Goal: Information Seeking & Learning: Learn about a topic

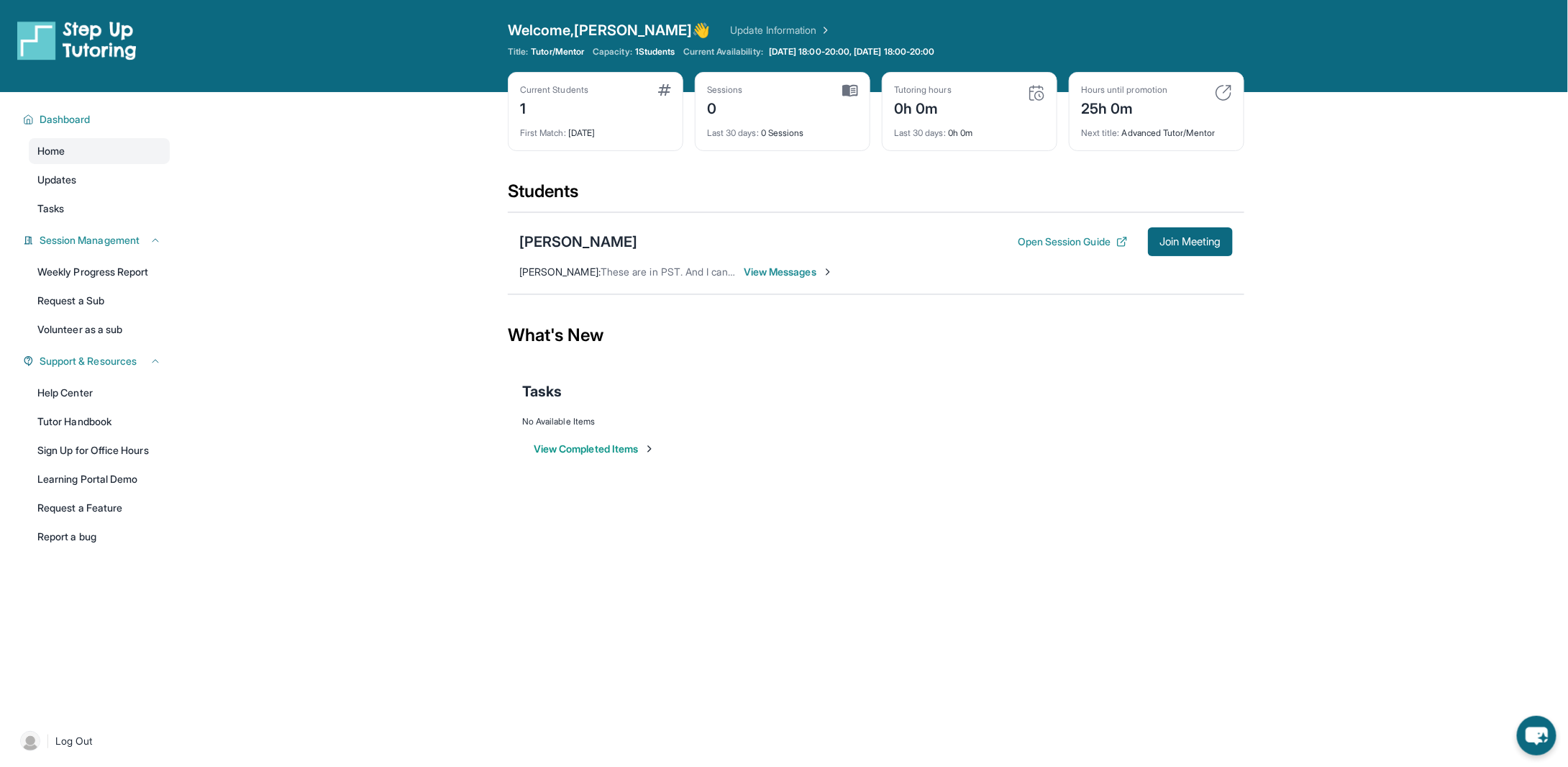
drag, startPoint x: 0, startPoint y: 0, endPoint x: 334, endPoint y: 216, distance: 397.8
click at [334, 216] on main "Current Students 1 First Match : [DATE] Sessions 0 Last 30 days : 0 Sessions Tu…" at bounding box center [875, 292] width 1384 height 399
drag, startPoint x: 1401, startPoint y: 0, endPoint x: 327, endPoint y: 212, distance: 1094.7
click at [327, 212] on main "Current Students 1 First Match : 1 day ago Sessions 0 Last 30 days : 0 Sessions…" at bounding box center [875, 292] width 1384 height 399
click at [1188, 86] on div "Hours until promotion 25h 0m" at bounding box center [1156, 101] width 151 height 34
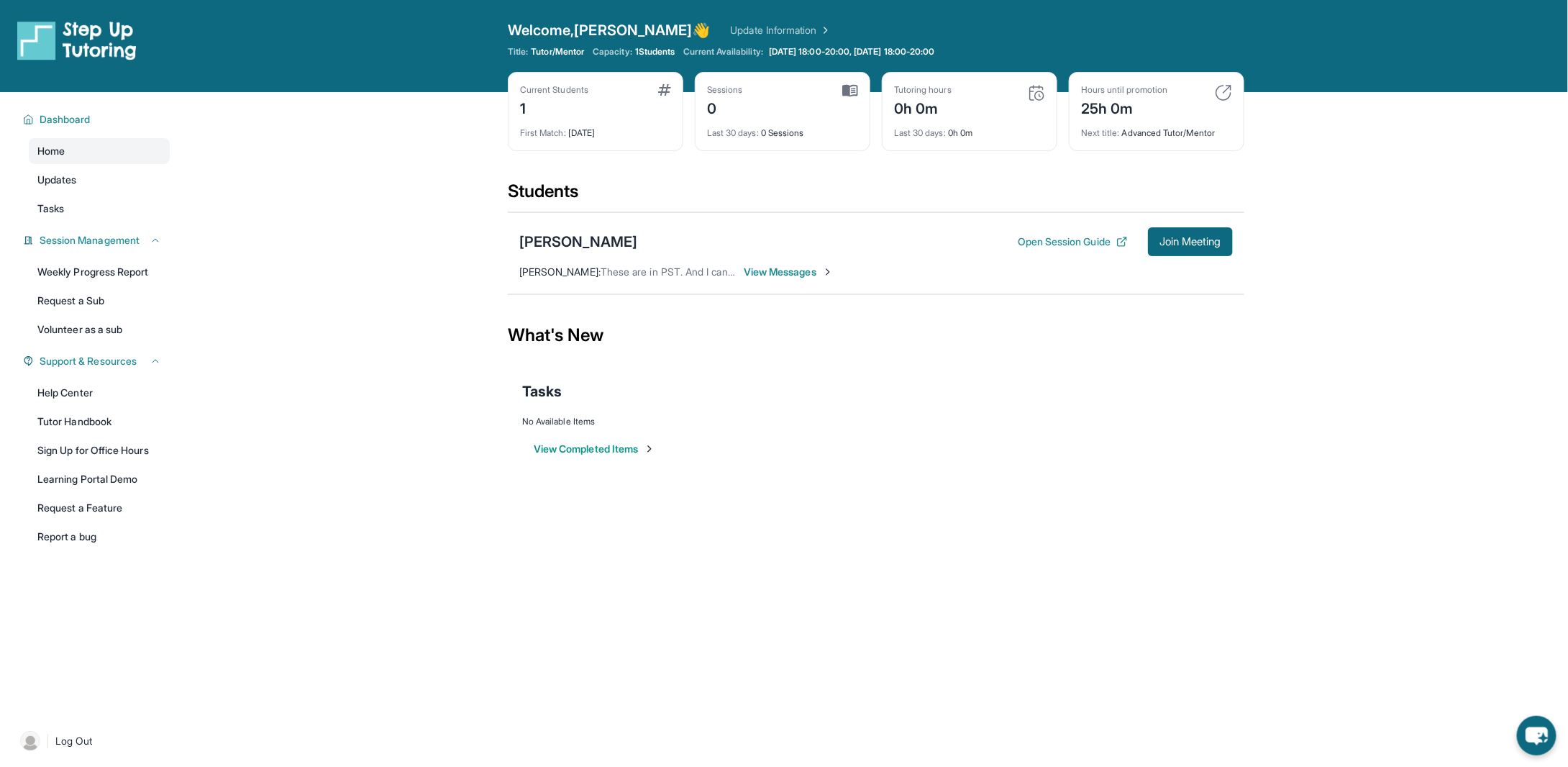
click at [777, 266] on span "View Messages" at bounding box center [788, 272] width 90 height 14
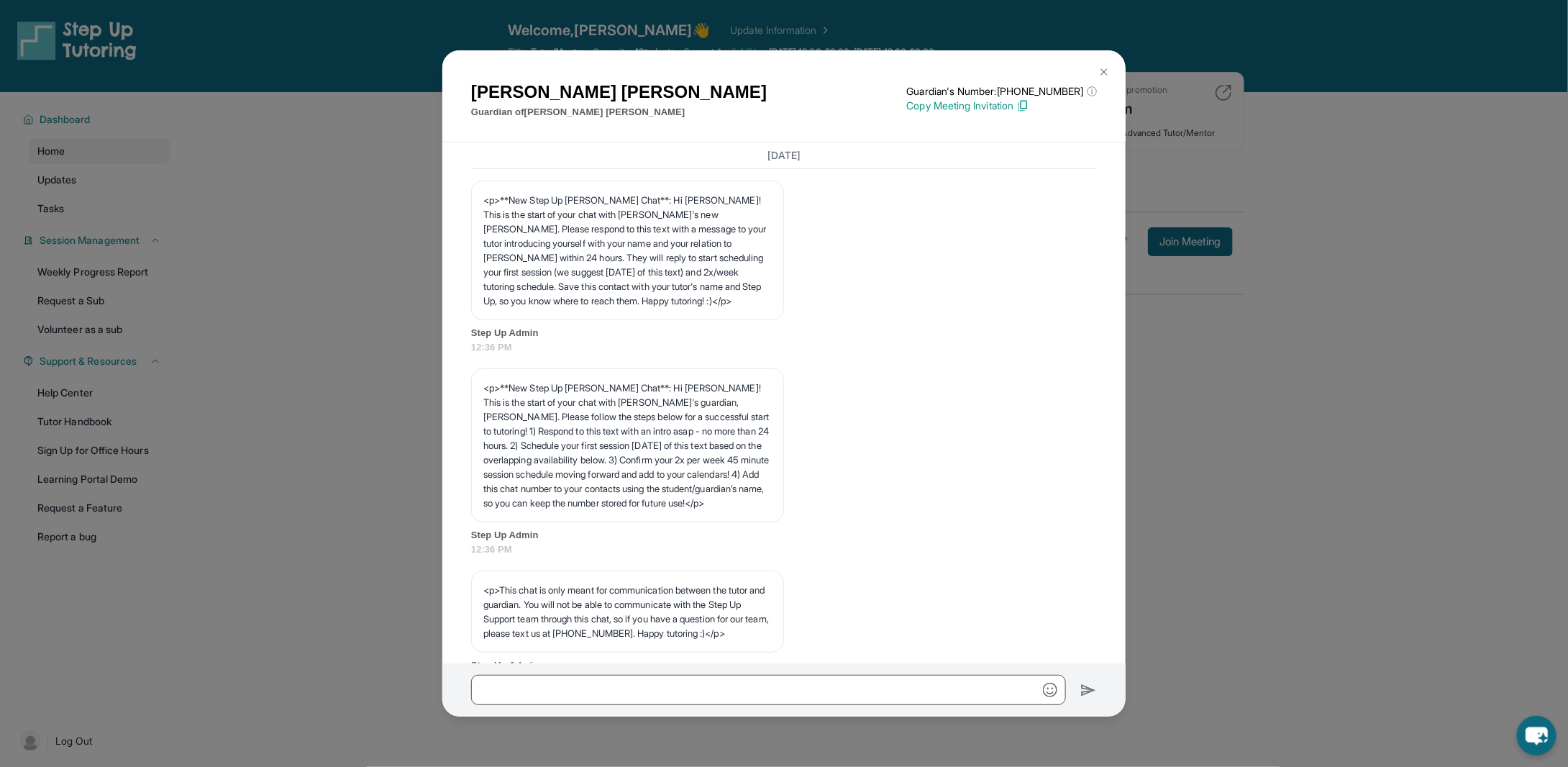
click at [1108, 77] on img at bounding box center [1103, 71] width 11 height 11
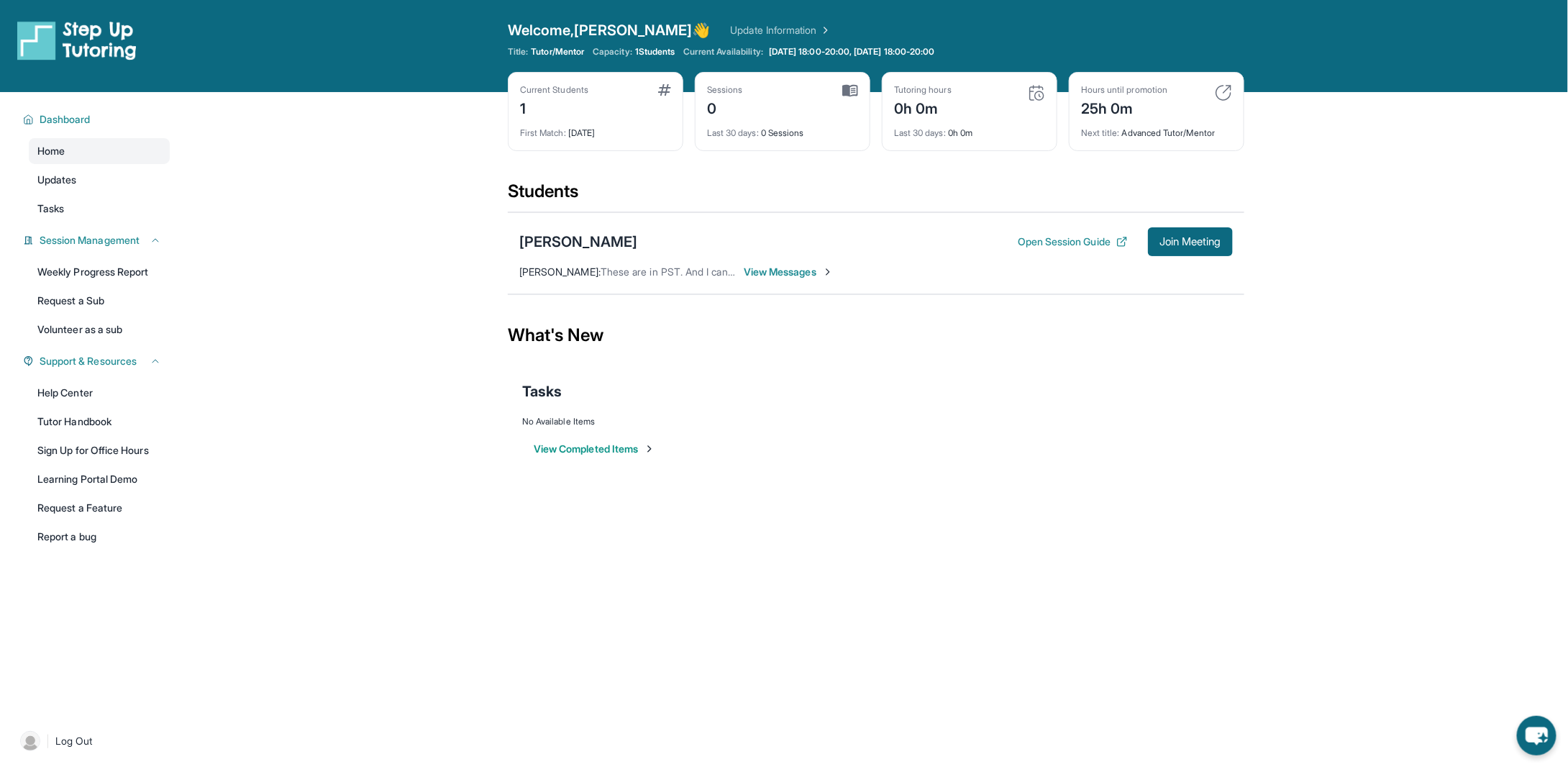
click at [617, 451] on button "View Completed Items" at bounding box center [594, 449] width 121 height 14
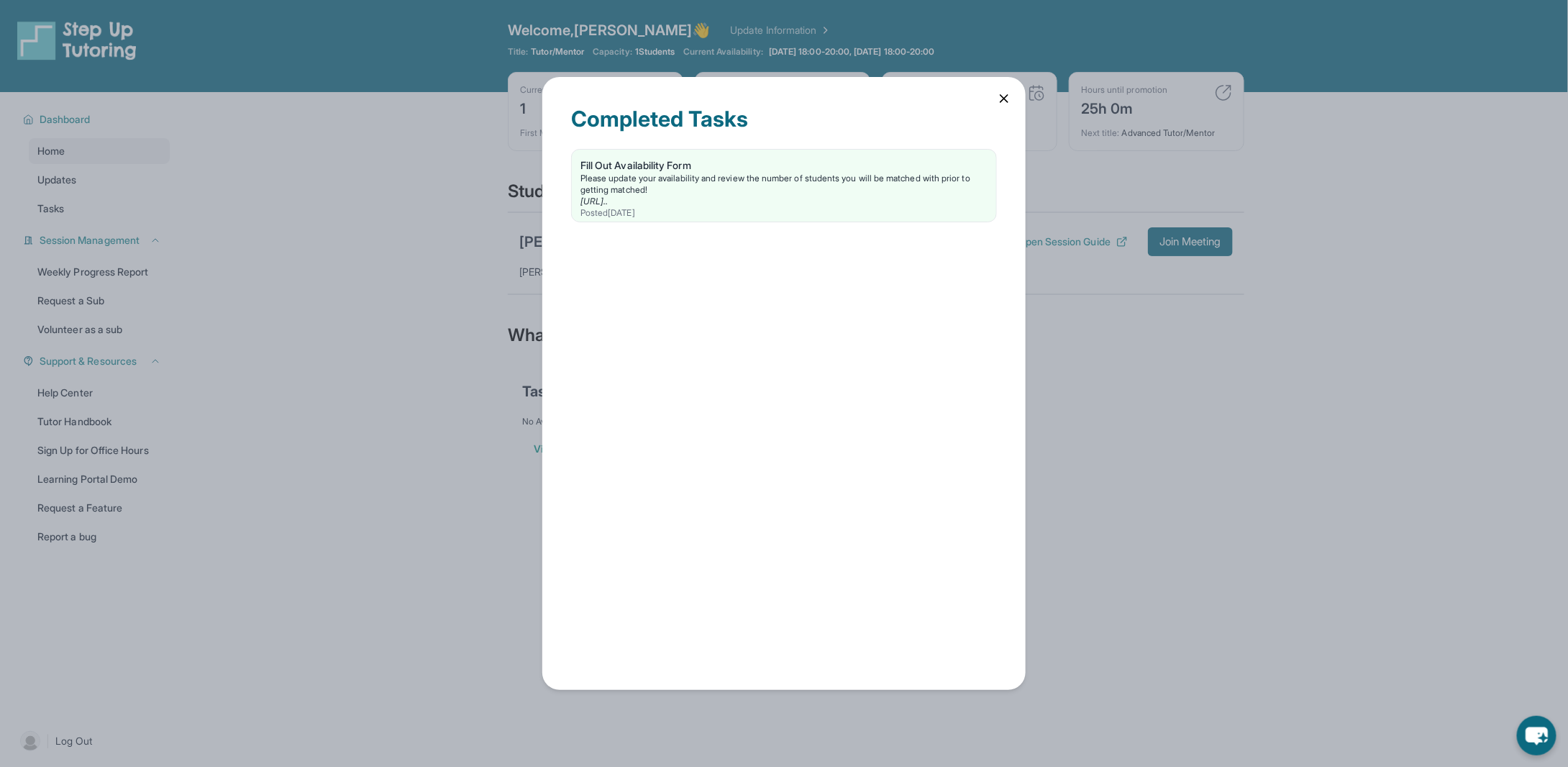
click at [461, 443] on div "Completed Tasks Fill Out Availability Form Please update your availability and …" at bounding box center [784, 383] width 1568 height 767
click at [1002, 93] on icon at bounding box center [1003, 98] width 14 height 14
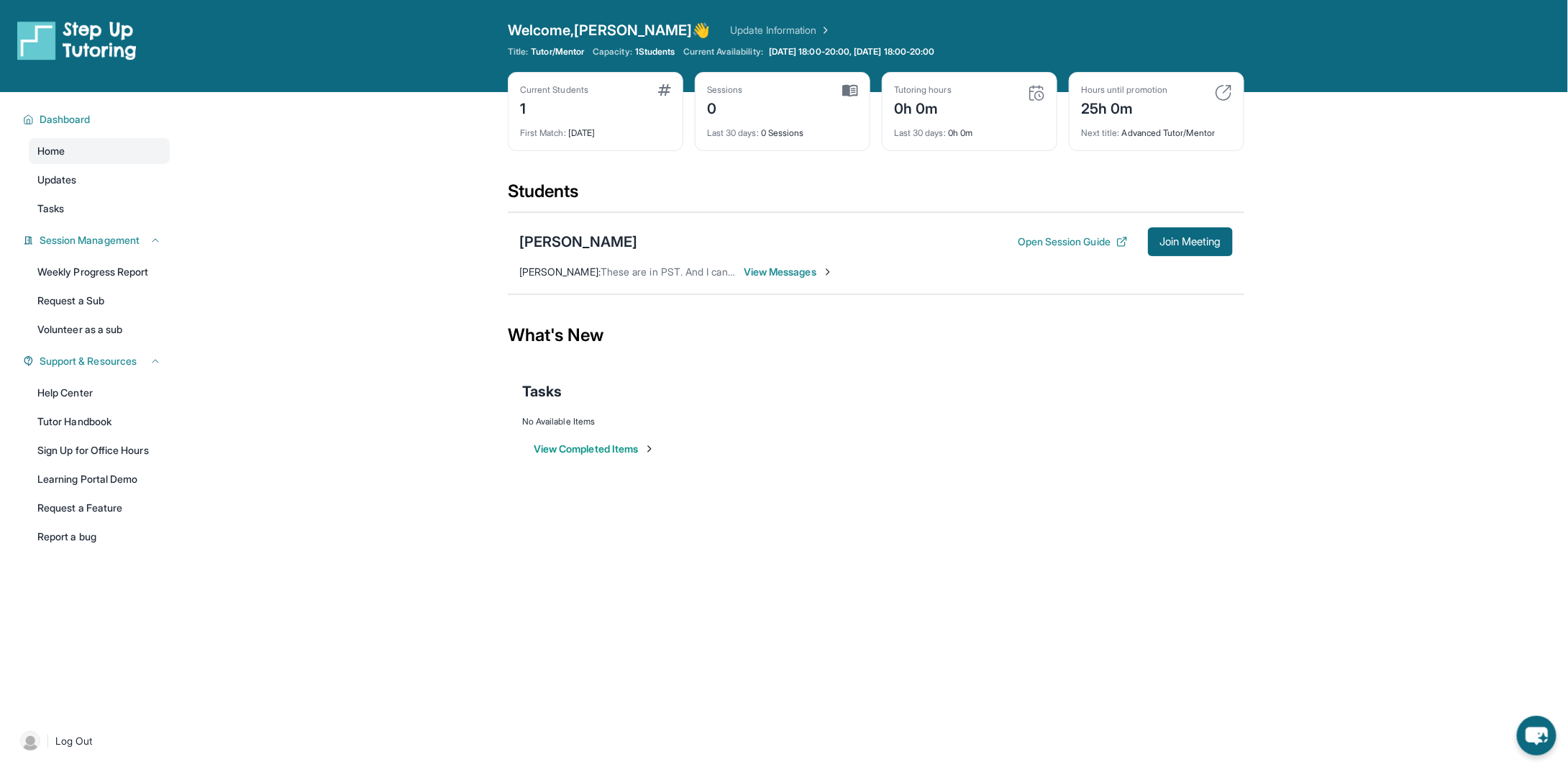
click at [771, 273] on span "View Messages" at bounding box center [788, 272] width 90 height 14
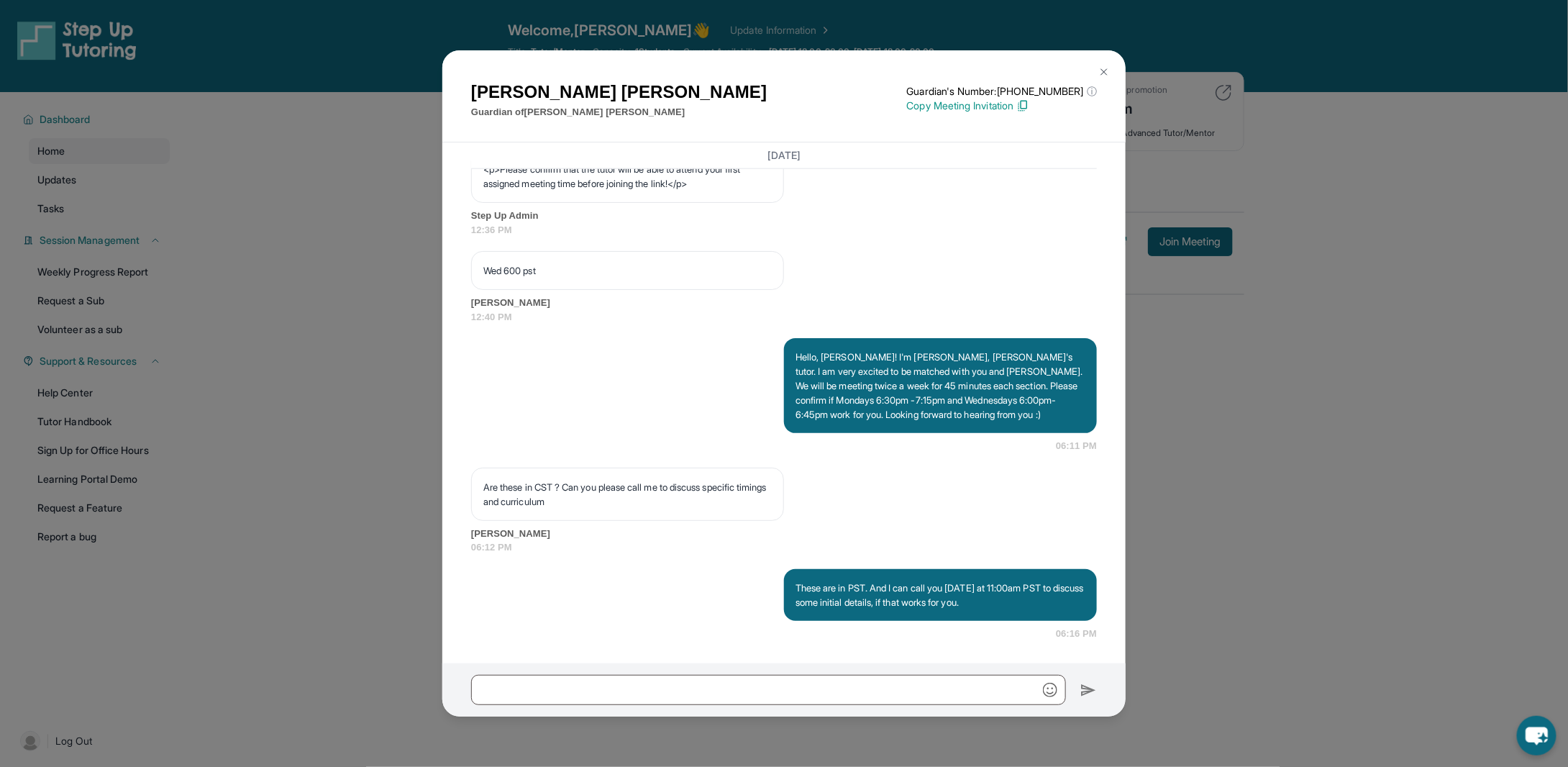
scroll to position [978, 0]
click at [1111, 262] on div "Today <p>**New Step Up Tutoring Match Chat**: Hi Rishu! This is the start of yo…" at bounding box center [784, 402] width 683 height 521
click at [1099, 78] on button at bounding box center [1104, 71] width 29 height 29
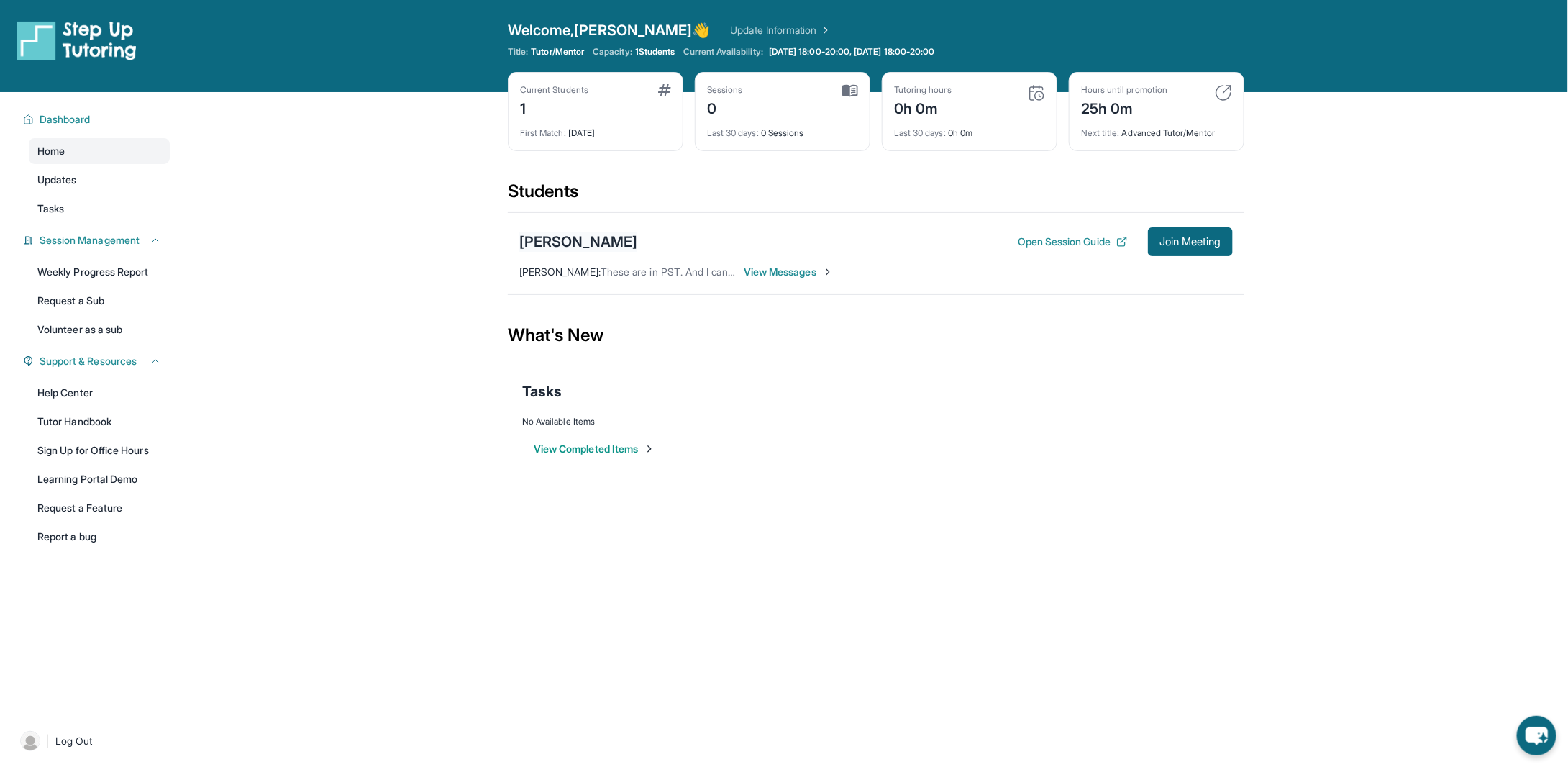
click at [573, 249] on div "[PERSON_NAME]" at bounding box center [578, 241] width 118 height 20
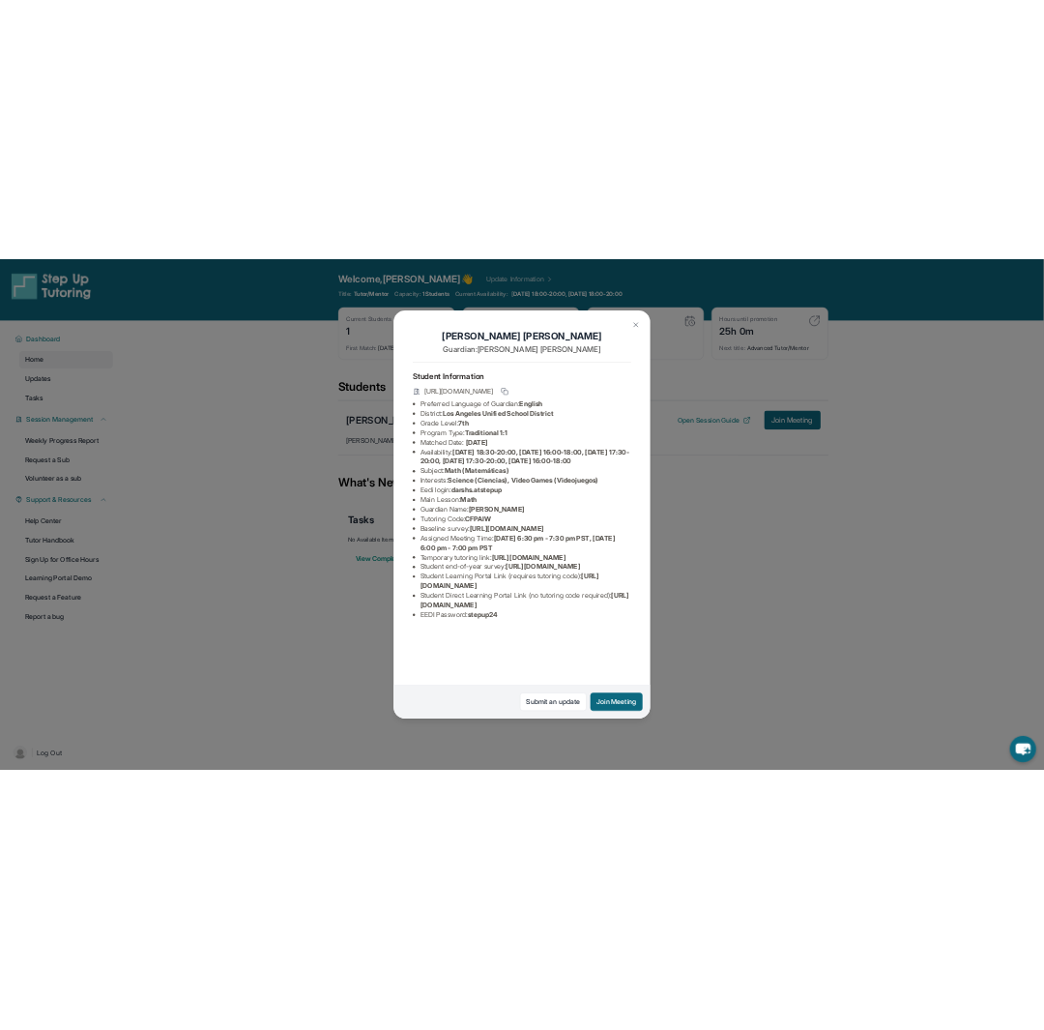
scroll to position [114, 0]
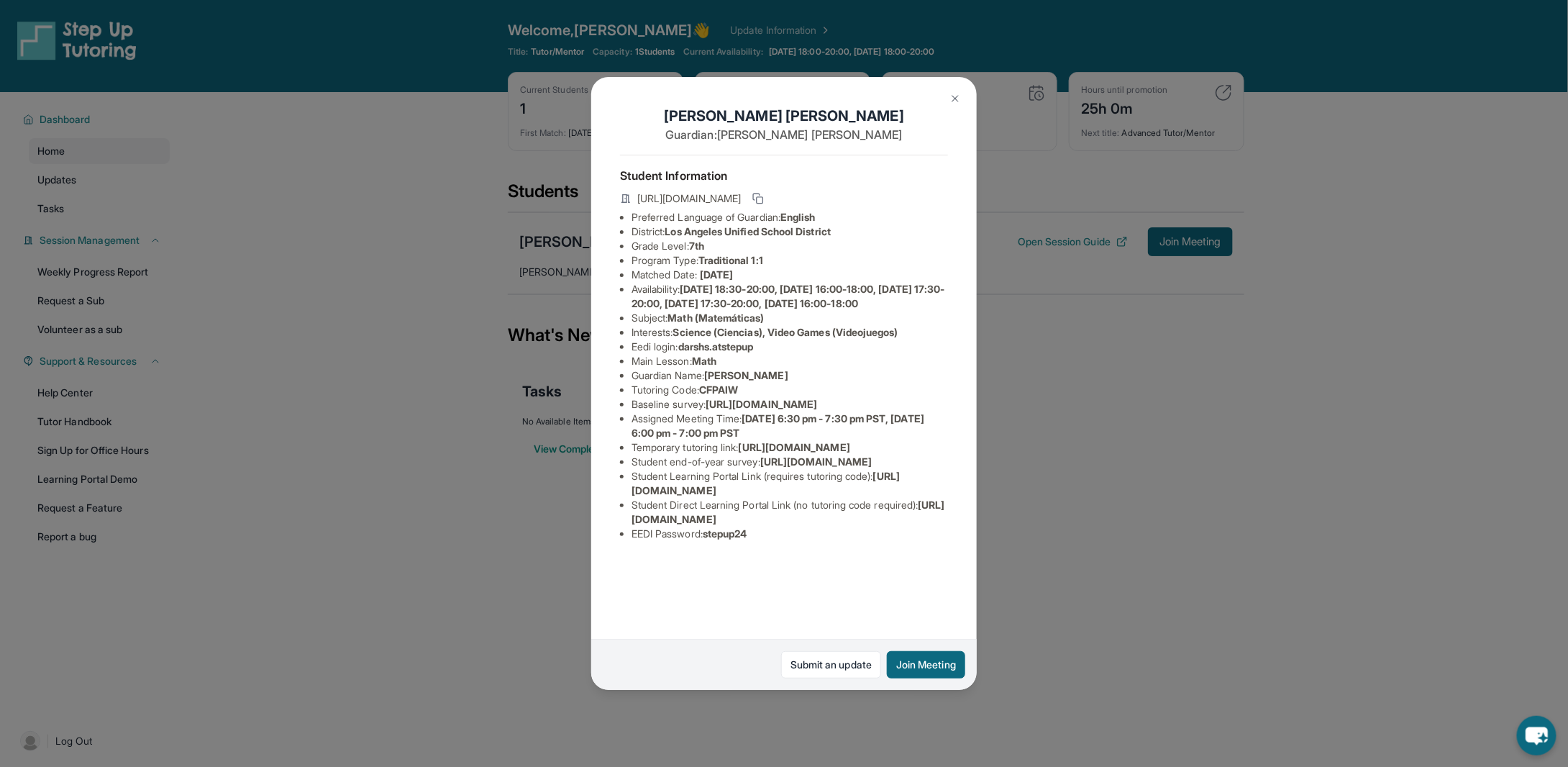
click at [956, 98] on img at bounding box center [954, 98] width 11 height 11
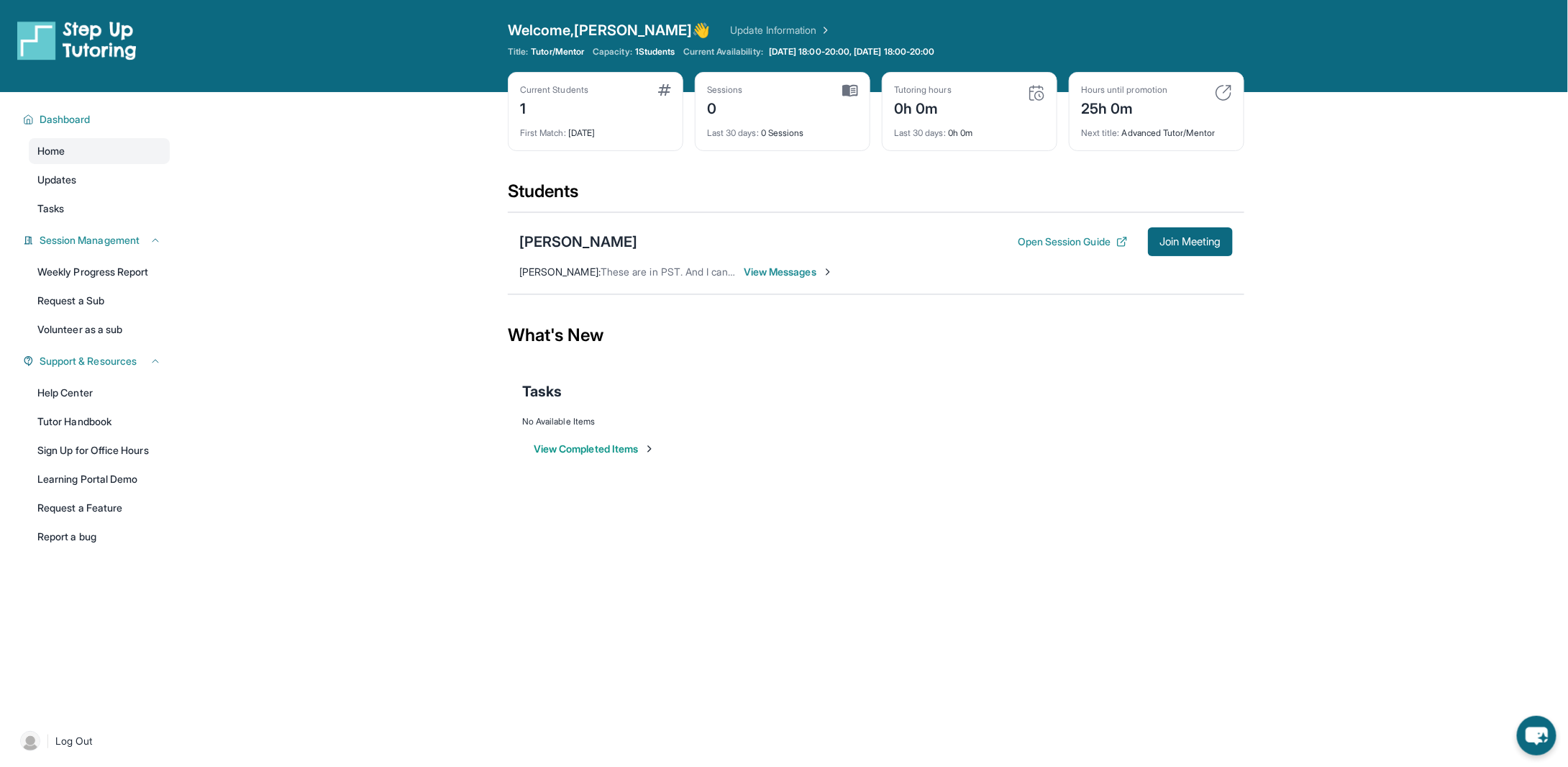
click at [993, 136] on div "Last 30 days : 0h 0m" at bounding box center [969, 129] width 151 height 20
click at [57, 179] on span "Updates" at bounding box center [57, 179] width 39 height 14
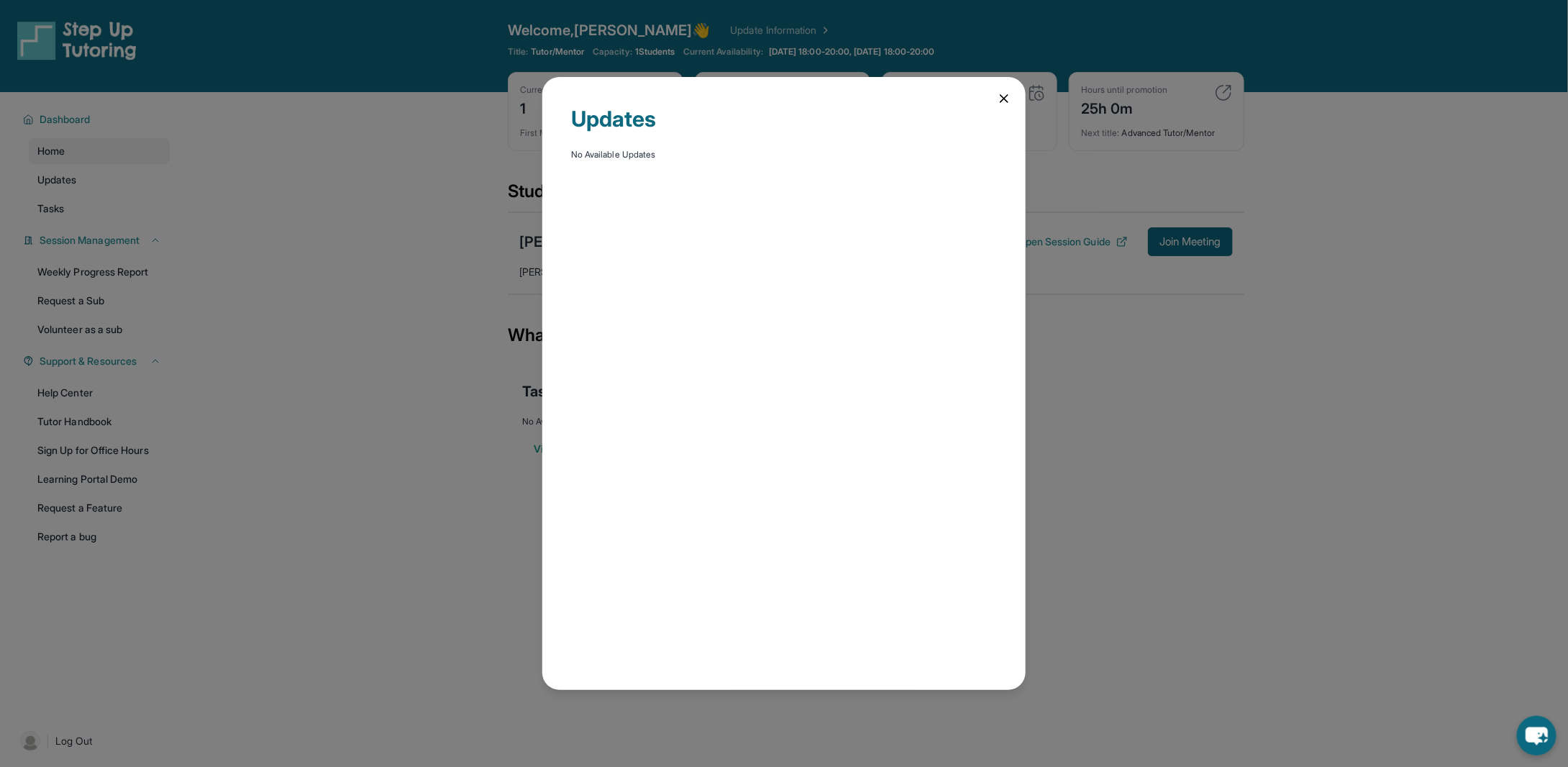
click at [55, 232] on div "Updates No Available Updates" at bounding box center [784, 383] width 1568 height 767
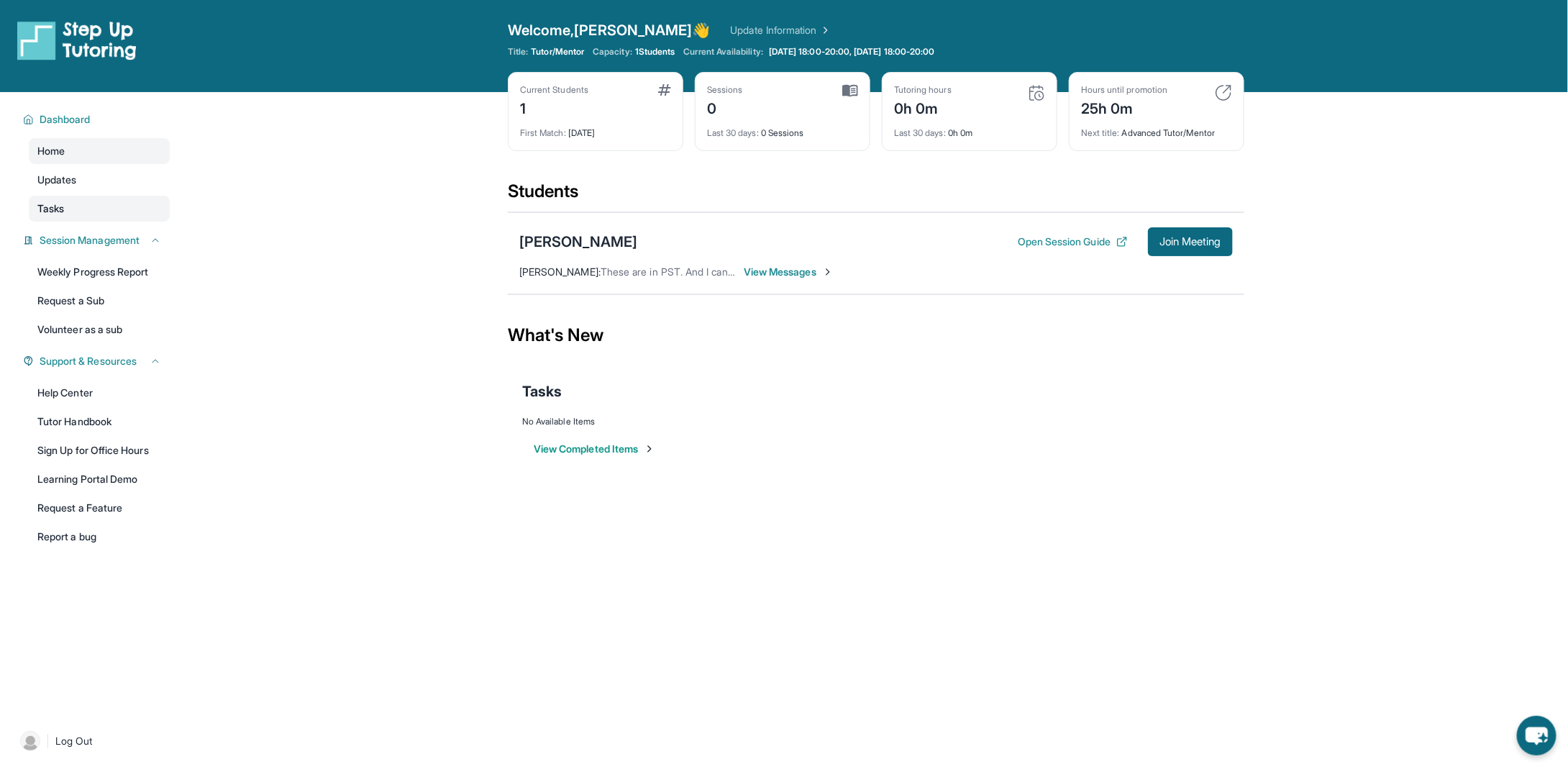
click at [71, 199] on link "Tasks" at bounding box center [99, 208] width 141 height 26
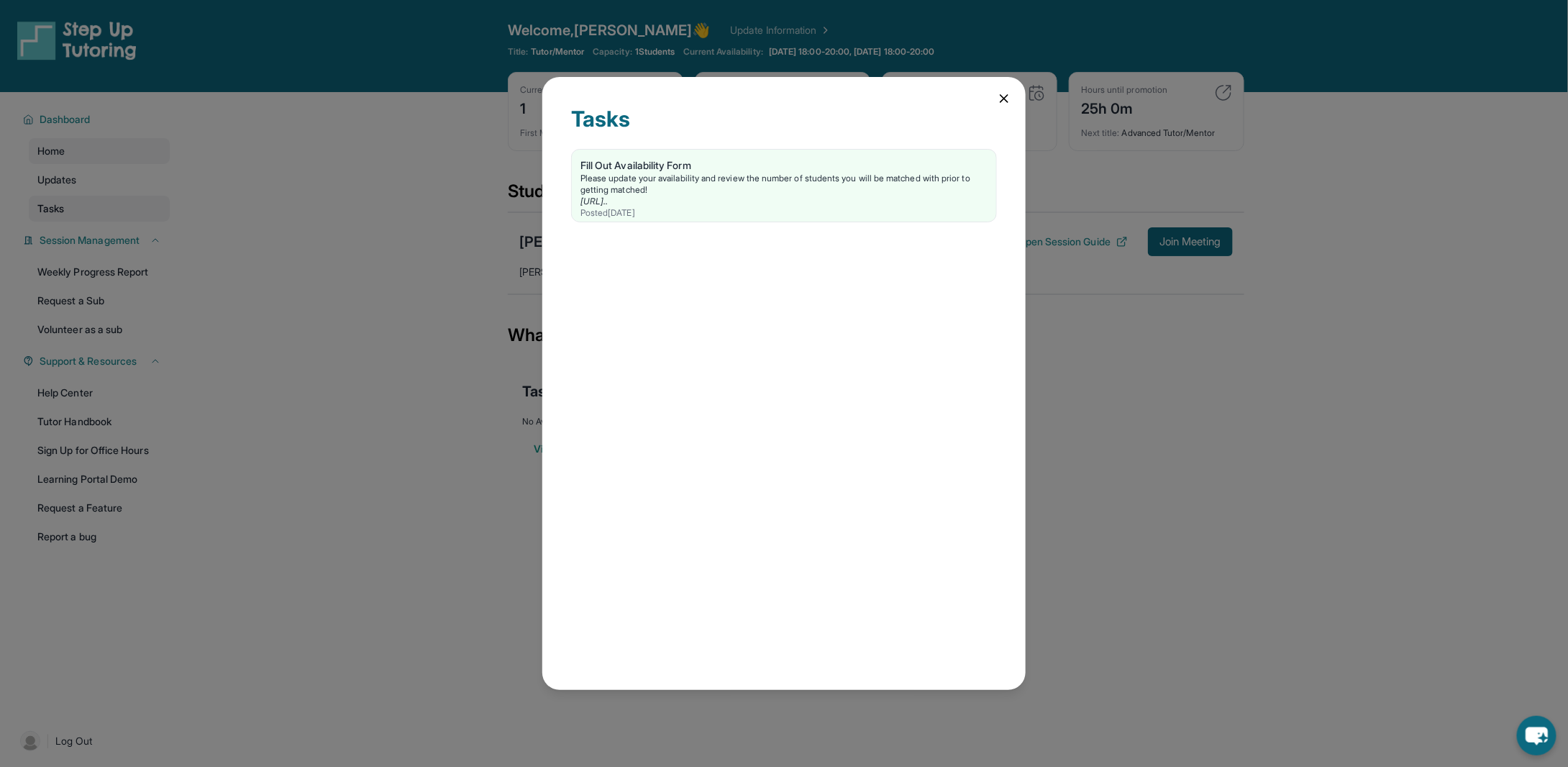
click at [71, 199] on div "Tasks Fill Out Availability Form Please update your availability and review the…" at bounding box center [784, 383] width 1568 height 767
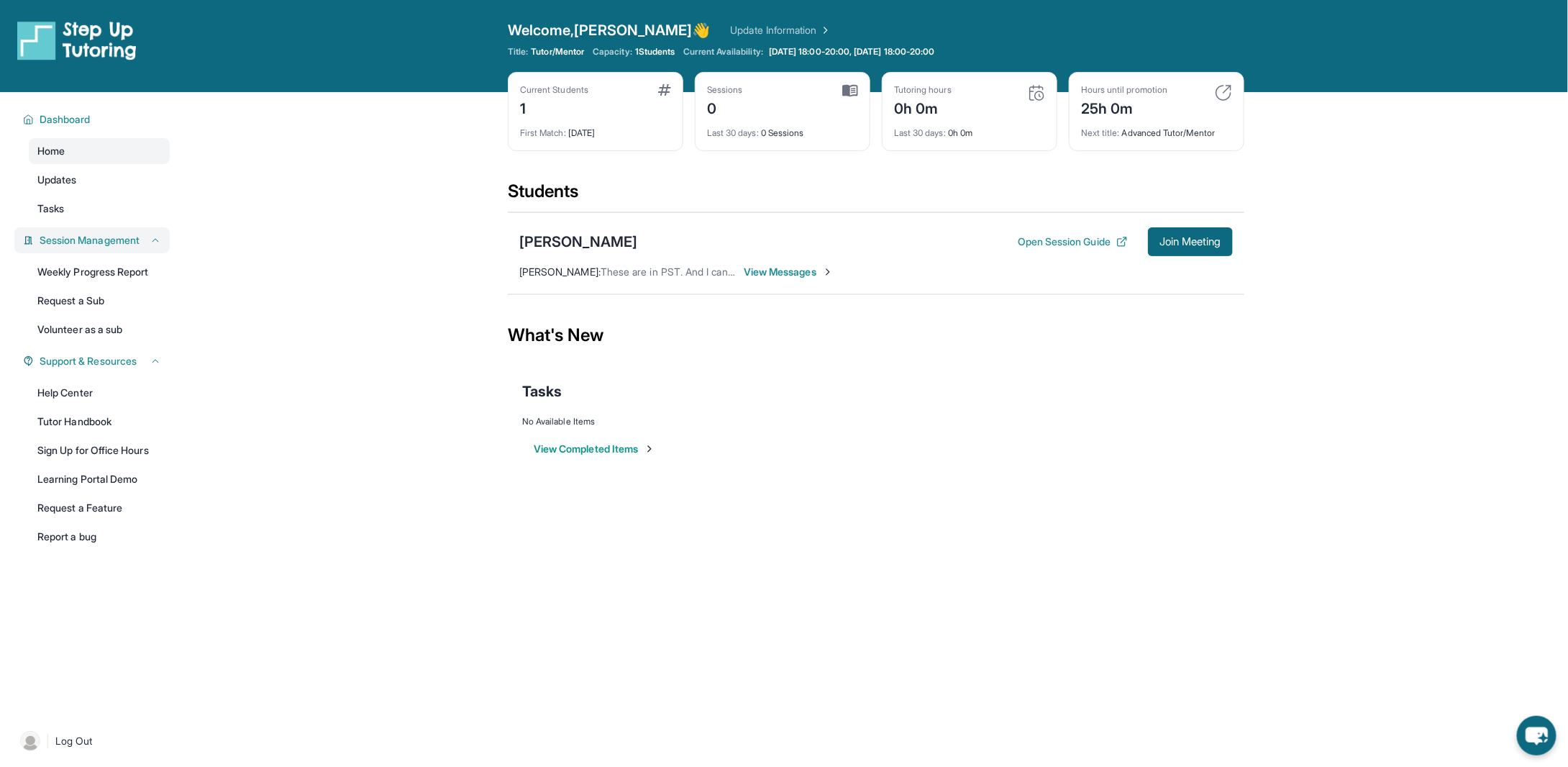
click at [95, 241] on span "Session Management" at bounding box center [89, 240] width 100 height 14
click at [94, 241] on span "Session Management" at bounding box center [89, 240] width 100 height 14
click at [100, 260] on link "Weekly Progress Report" at bounding box center [99, 272] width 141 height 26
click at [66, 305] on link "Request a Sub" at bounding box center [99, 301] width 141 height 26
click at [105, 422] on link "Tutor Handbook" at bounding box center [99, 421] width 141 height 26
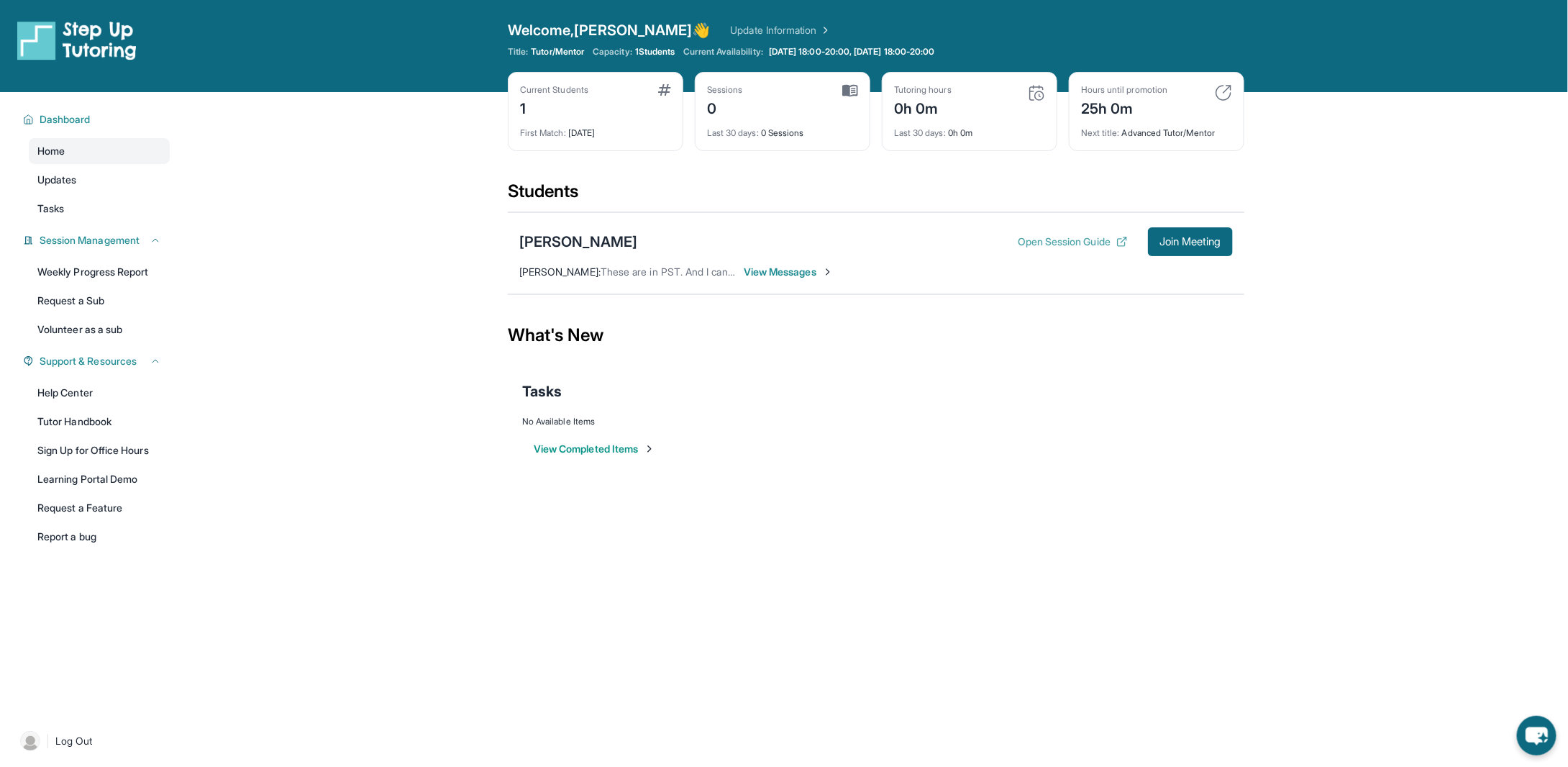
click at [1074, 238] on button "Open Session Guide" at bounding box center [1073, 241] width 110 height 14
click at [1064, 237] on button "Open Session Guide" at bounding box center [1073, 241] width 110 height 14
click at [136, 466] on link "Learning Portal Demo" at bounding box center [99, 478] width 141 height 26
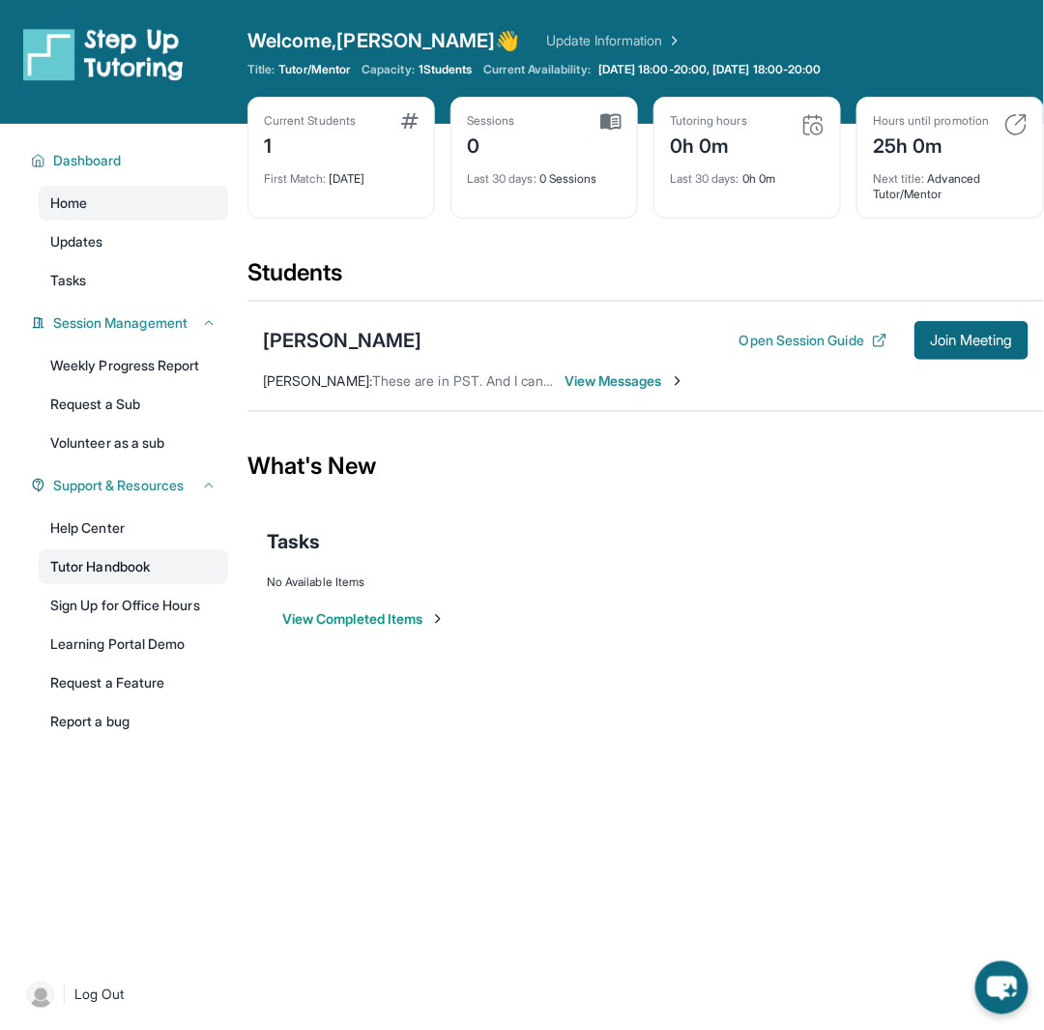
click at [136, 568] on link "Tutor Handbook" at bounding box center [133, 566] width 189 height 35
click at [102, 151] on span "Dashboard" at bounding box center [87, 160] width 69 height 19
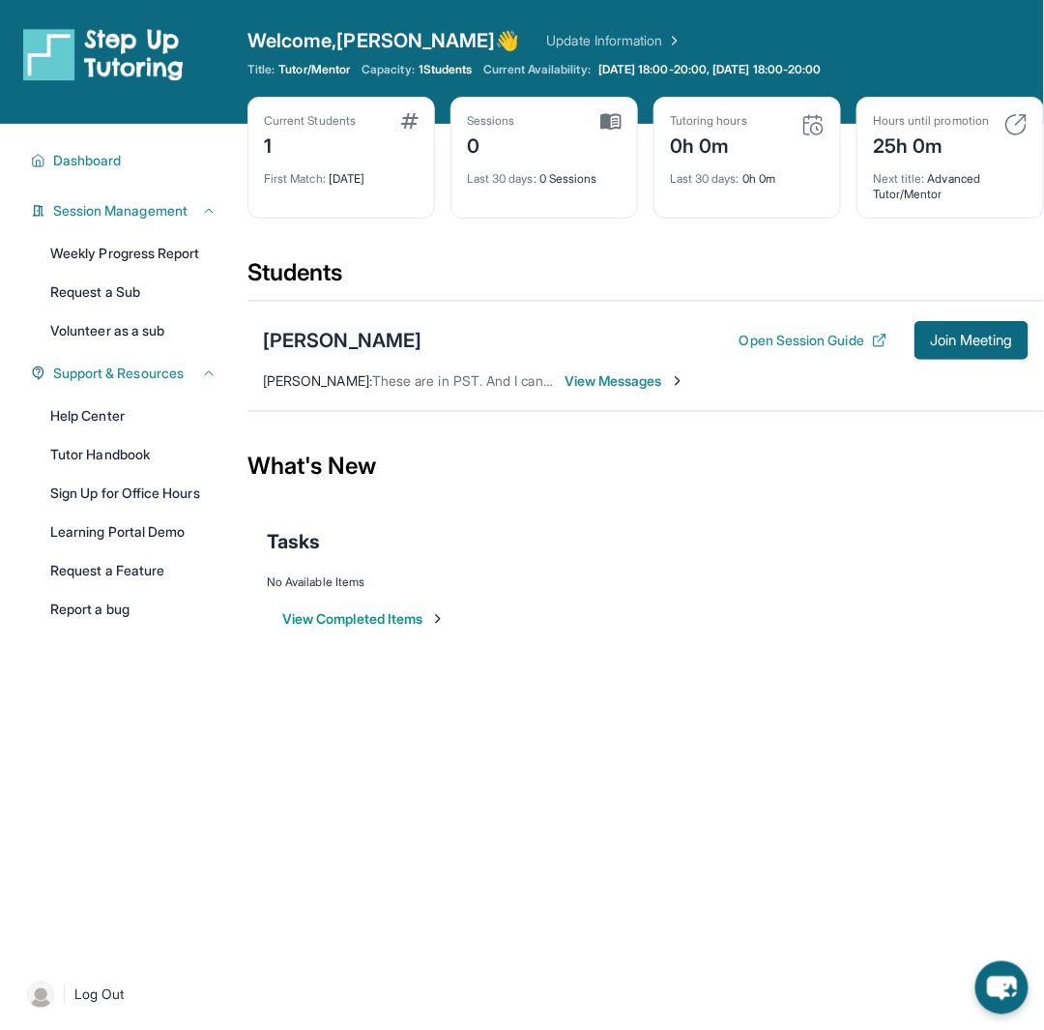
click at [322, 329] on div "[PERSON_NAME]" at bounding box center [342, 340] width 159 height 27
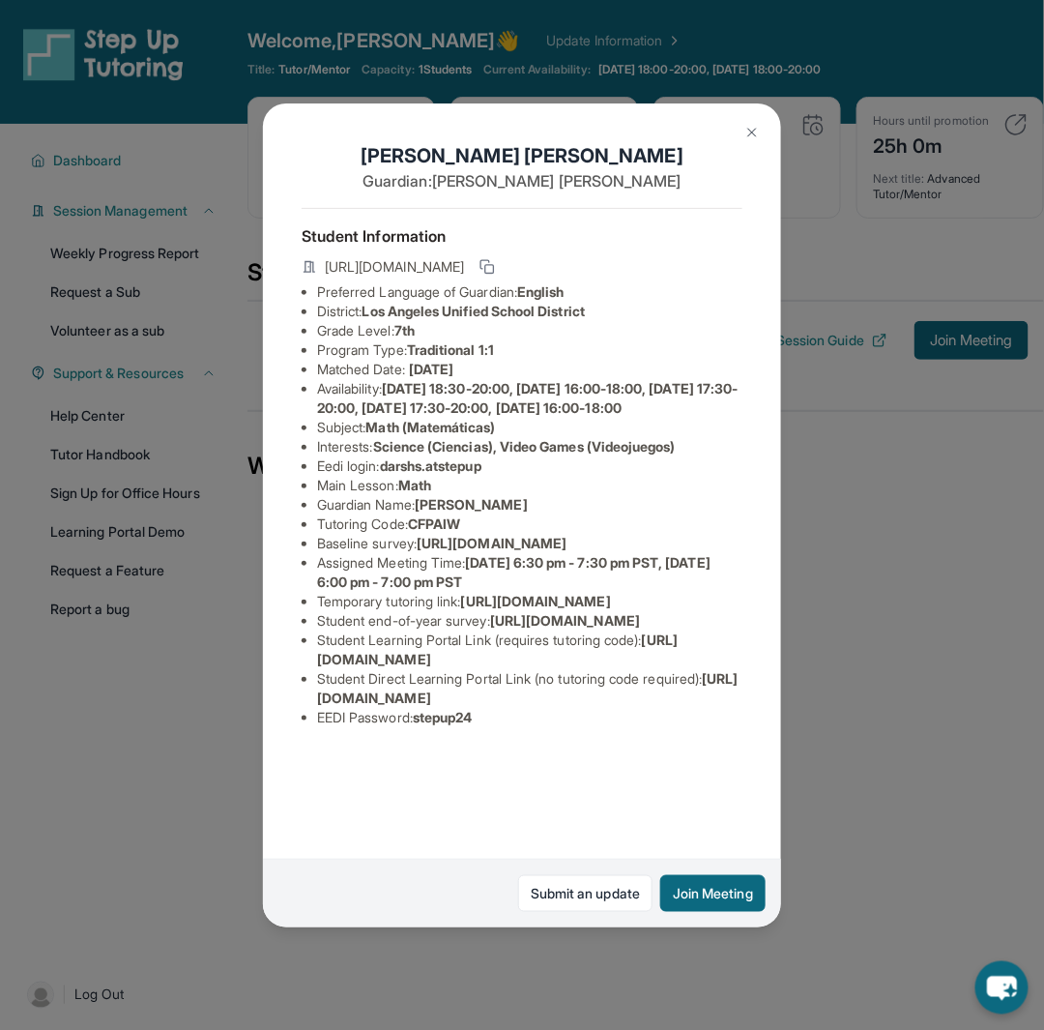
drag, startPoint x: 320, startPoint y: 479, endPoint x: 791, endPoint y: 517, distance: 472.4
click at [790, 528] on div "Darsh Sondhi Guardian: Rishu Sondhi Student Information https://student-portal.…" at bounding box center [522, 515] width 1044 height 1030
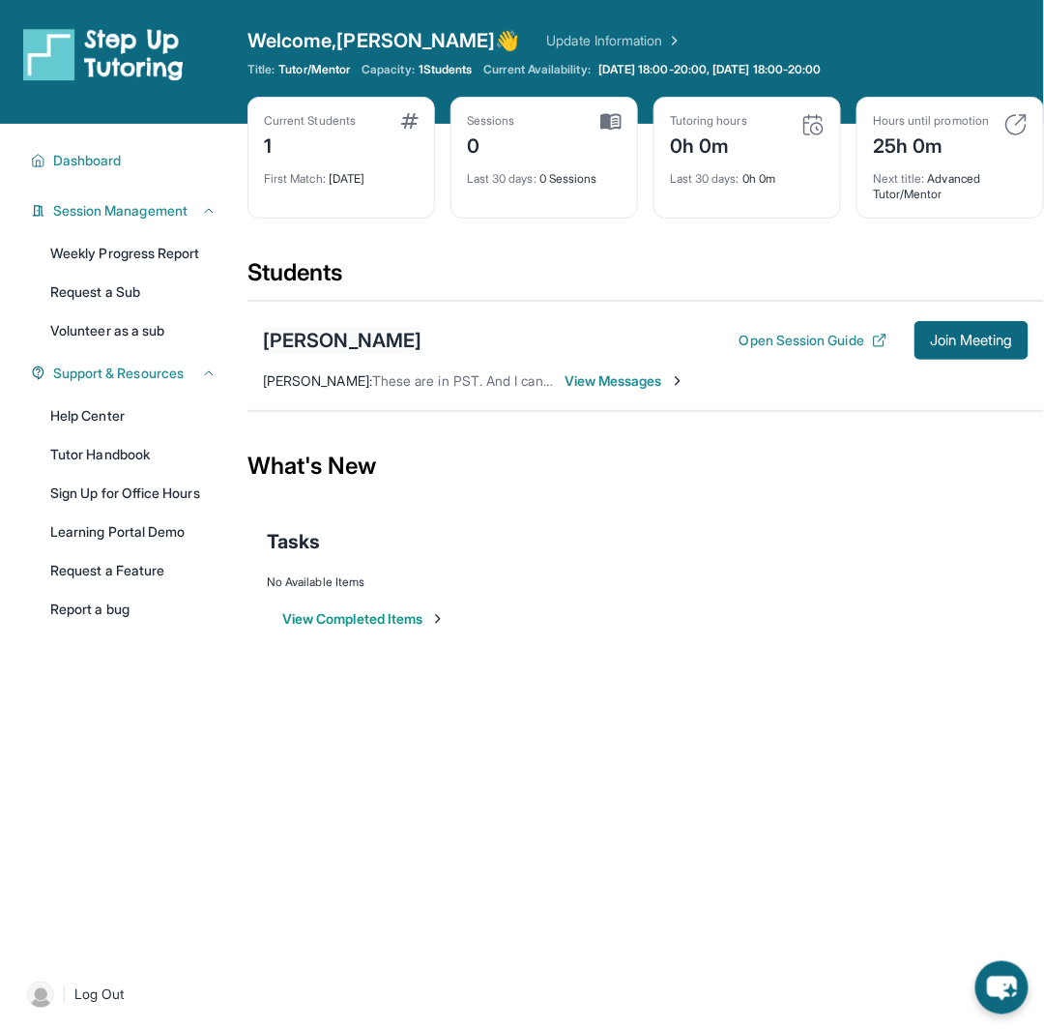
click at [376, 339] on div "[PERSON_NAME]" at bounding box center [342, 340] width 159 height 27
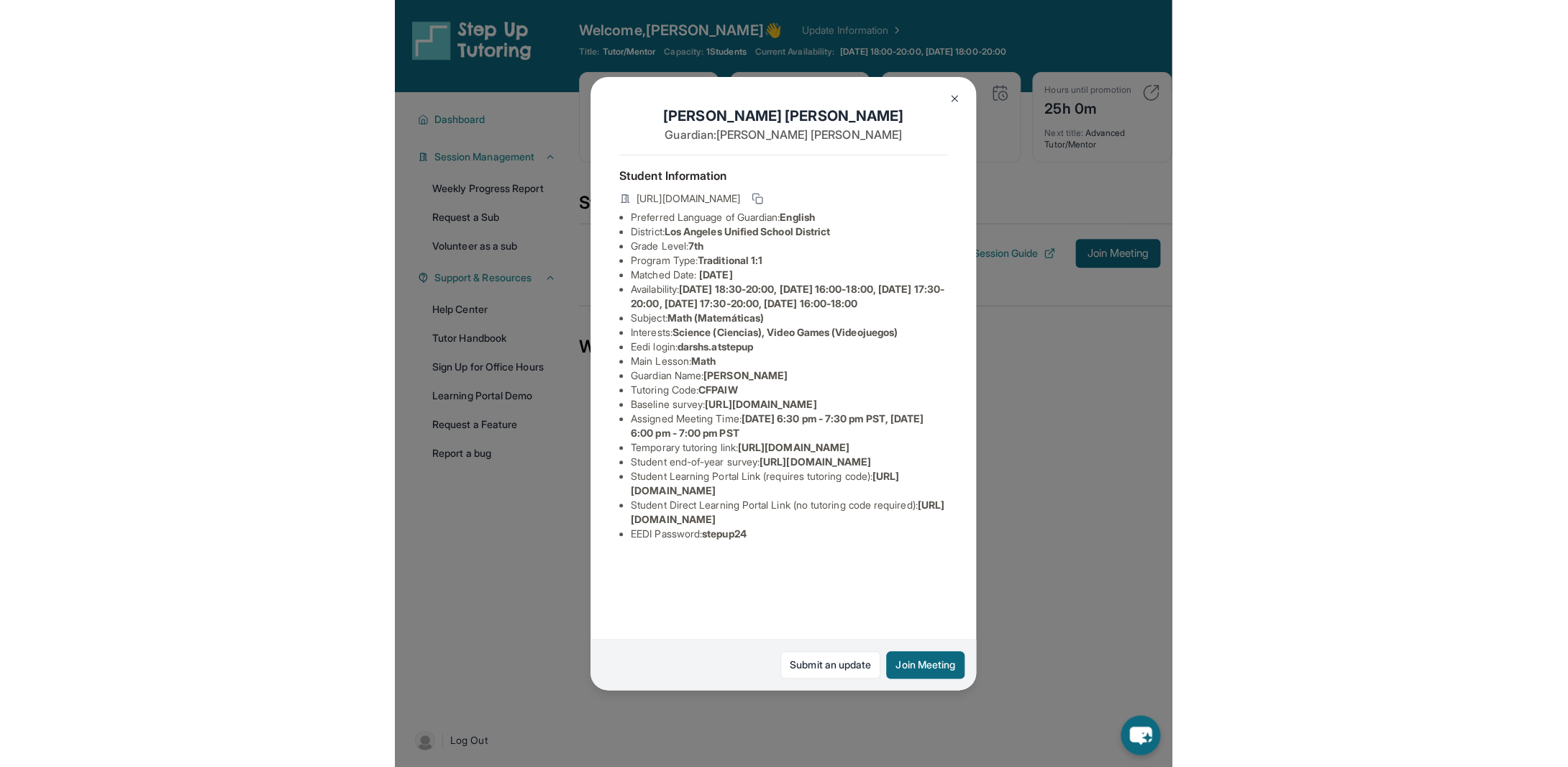
scroll to position [85, 0]
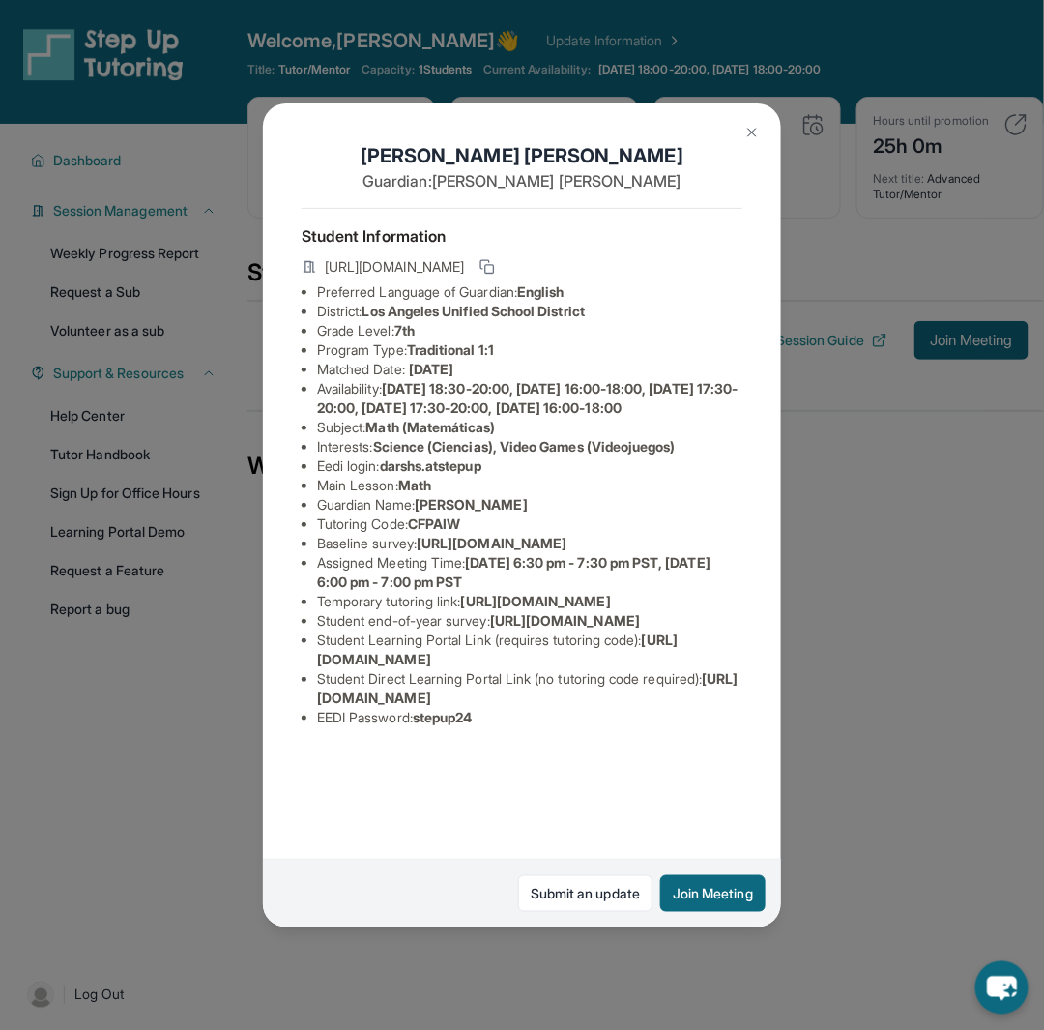
click at [393, 706] on span "https://student-portal.stepuptutoring.org/student/CFPAIW" at bounding box center [528, 688] width 422 height 36
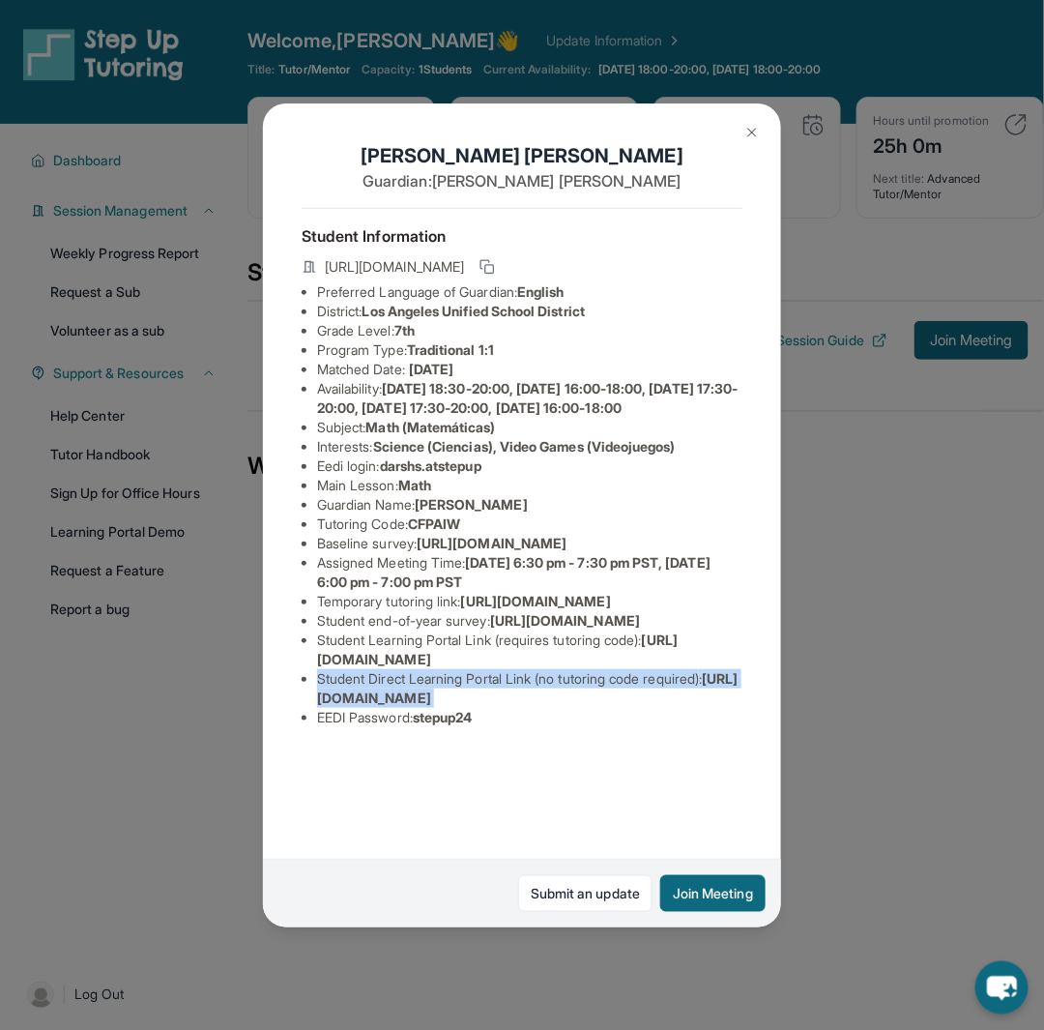
click at [393, 706] on span "https://student-portal.stepuptutoring.org/student/CFPAIW" at bounding box center [528, 688] width 422 height 36
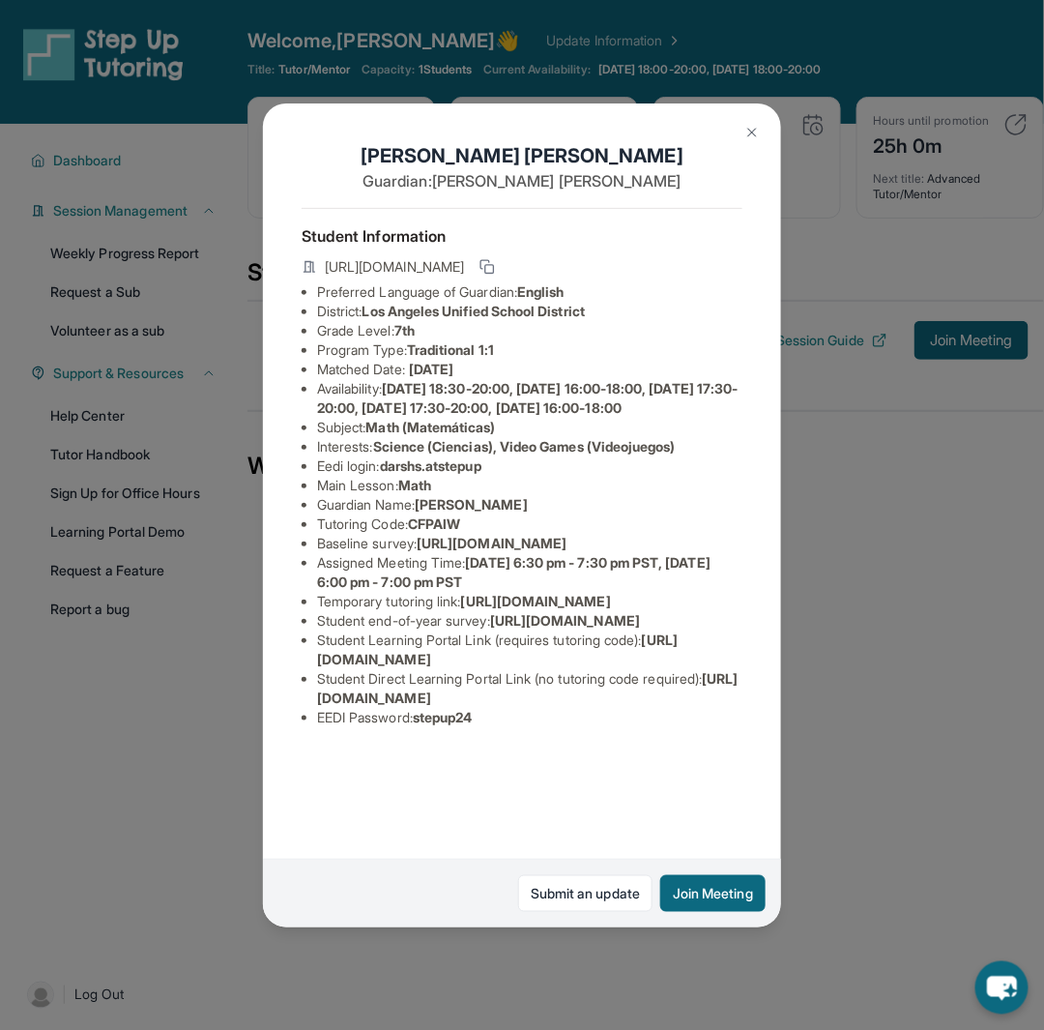
click at [553, 599] on span "https://www.thelessonspace.com/space/88dd4860-ed2b-46b8-88f3-a151b0cd37be/" at bounding box center [536, 601] width 150 height 16
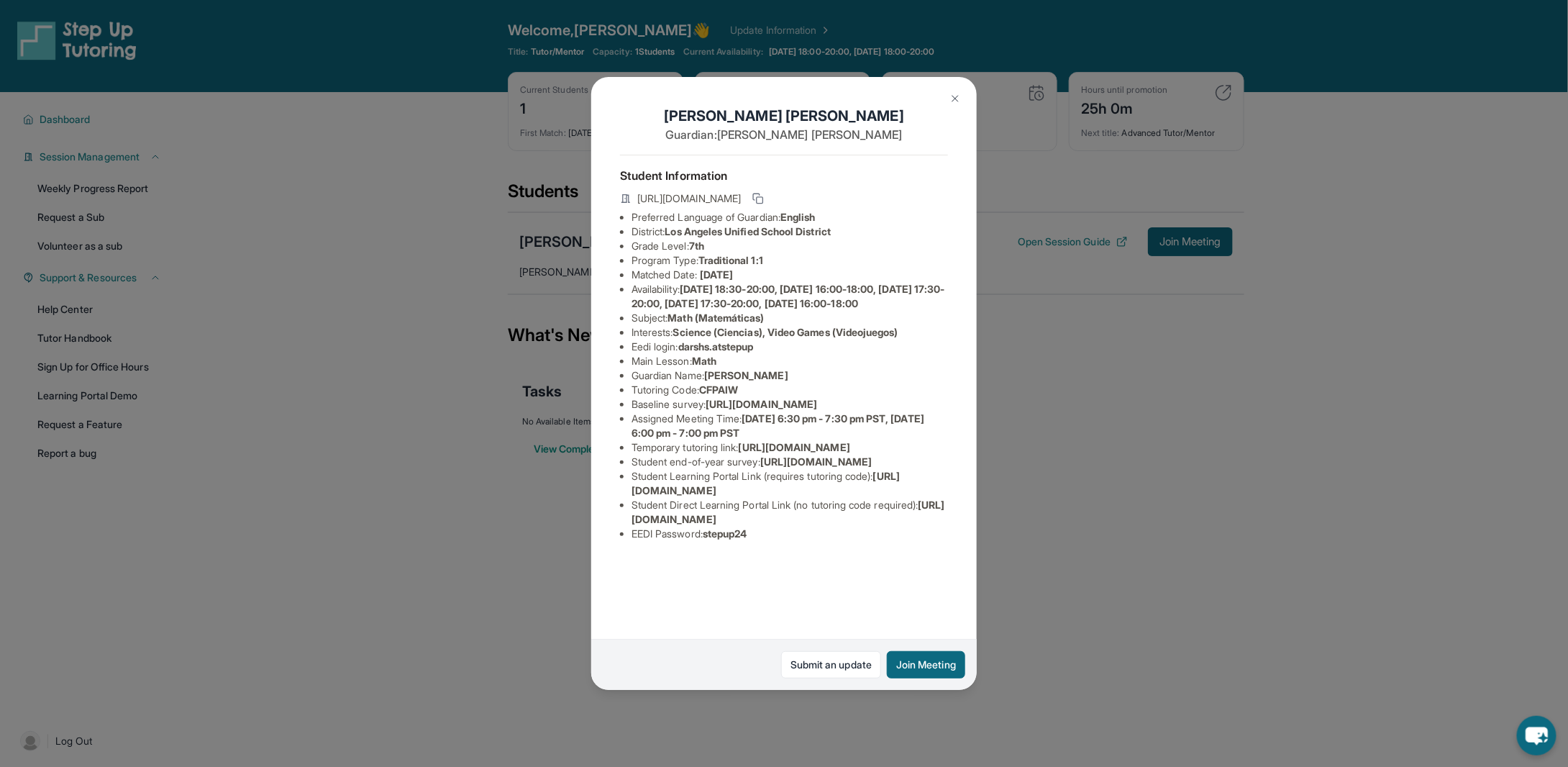
click at [741, 469] on li "Student end-of-year survey : https://airtable.com/apprlfn8WjpjBUn2G/shrlTUKpjWE…" at bounding box center [789, 461] width 316 height 14
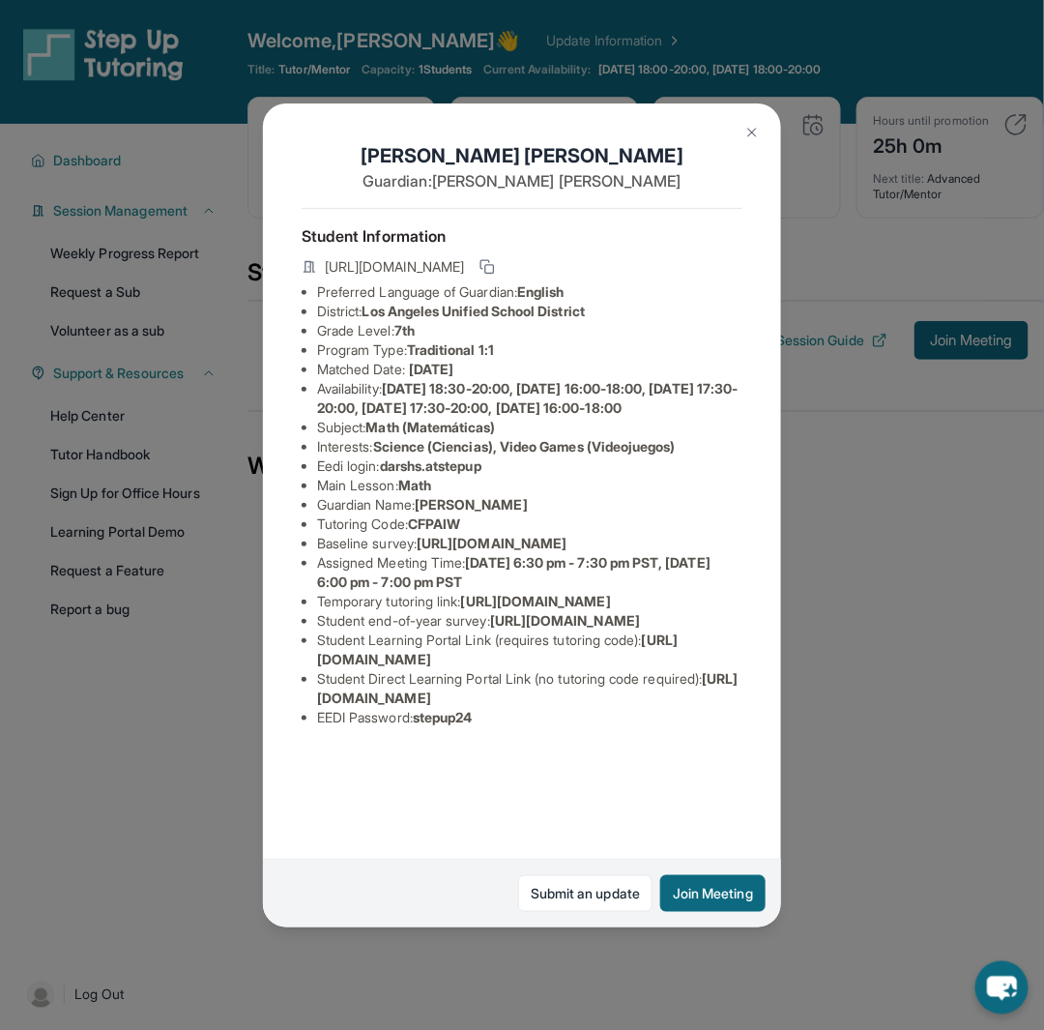
click at [914, 403] on div "Darsh Sondhi Guardian: Rishu Sondhi Student Information https://student-portal.…" at bounding box center [522, 515] width 1044 height 1030
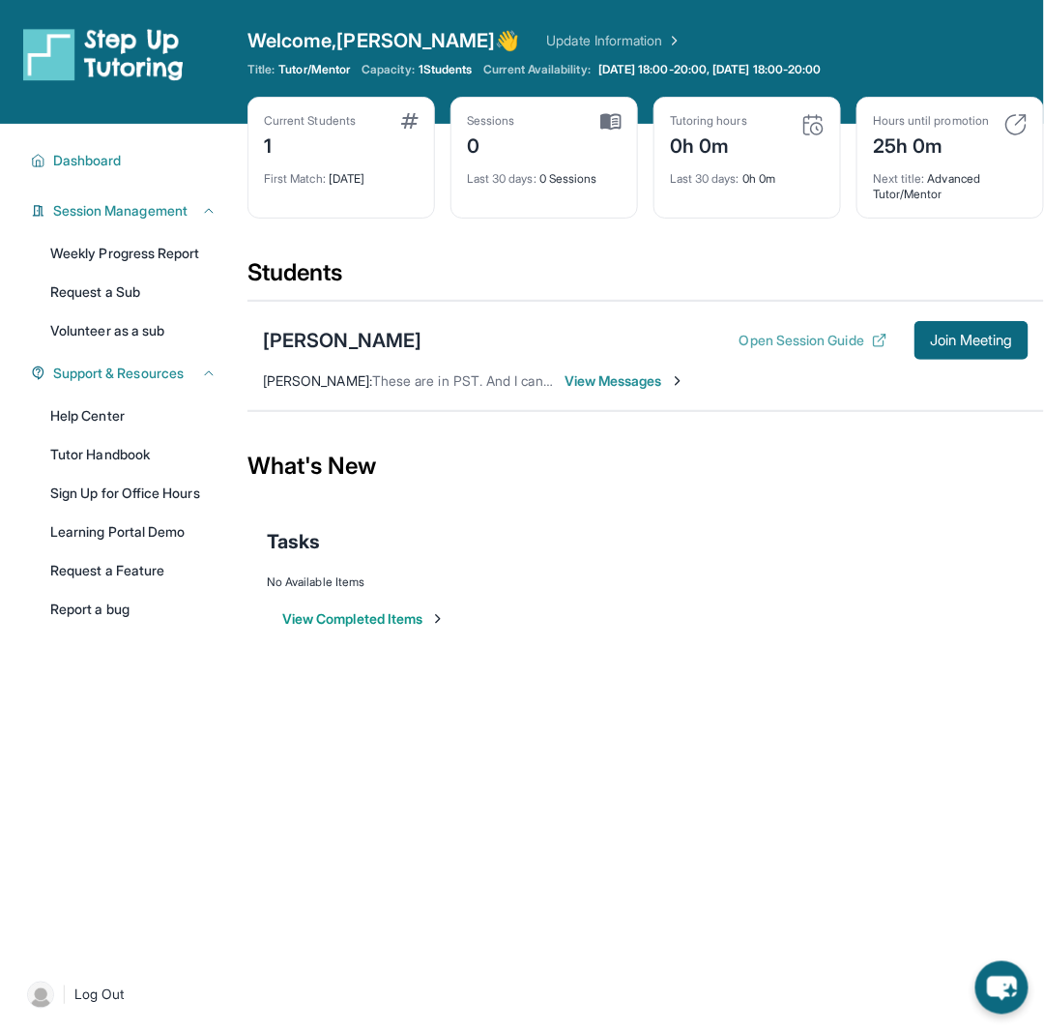
click at [793, 345] on button "Open Session Guide" at bounding box center [814, 340] width 148 height 19
click at [620, 378] on span "View Messages" at bounding box center [625, 380] width 121 height 19
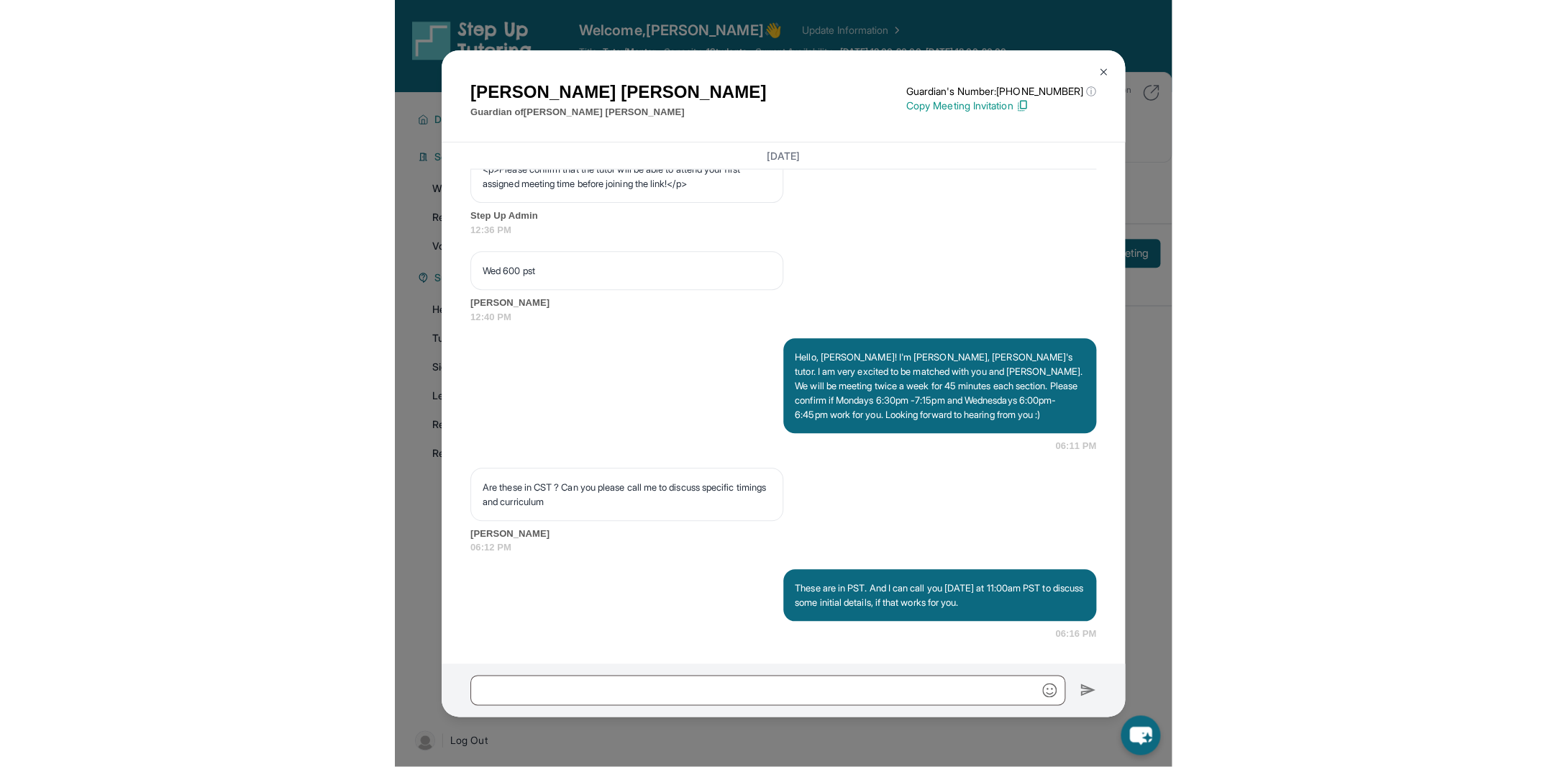
scroll to position [978, 0]
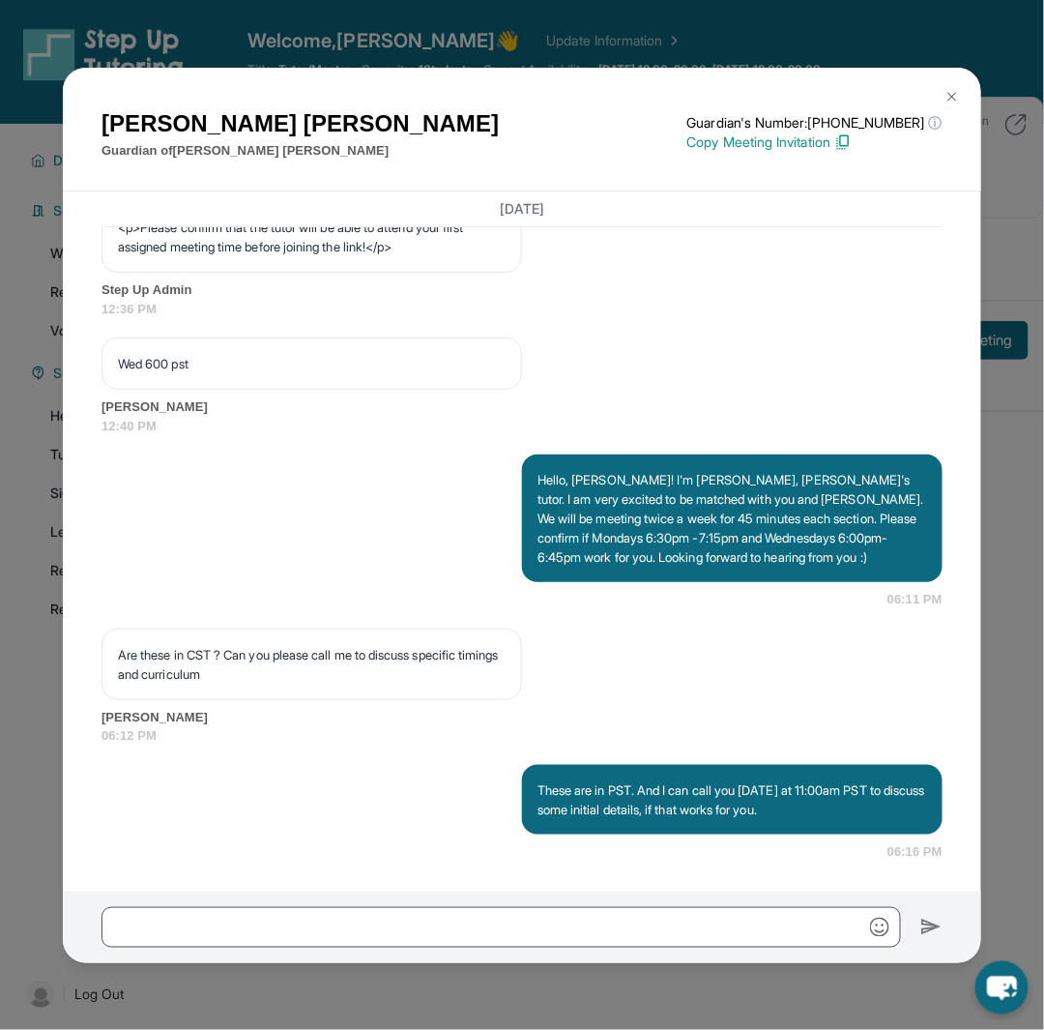
click at [950, 91] on img at bounding box center [952, 96] width 15 height 15
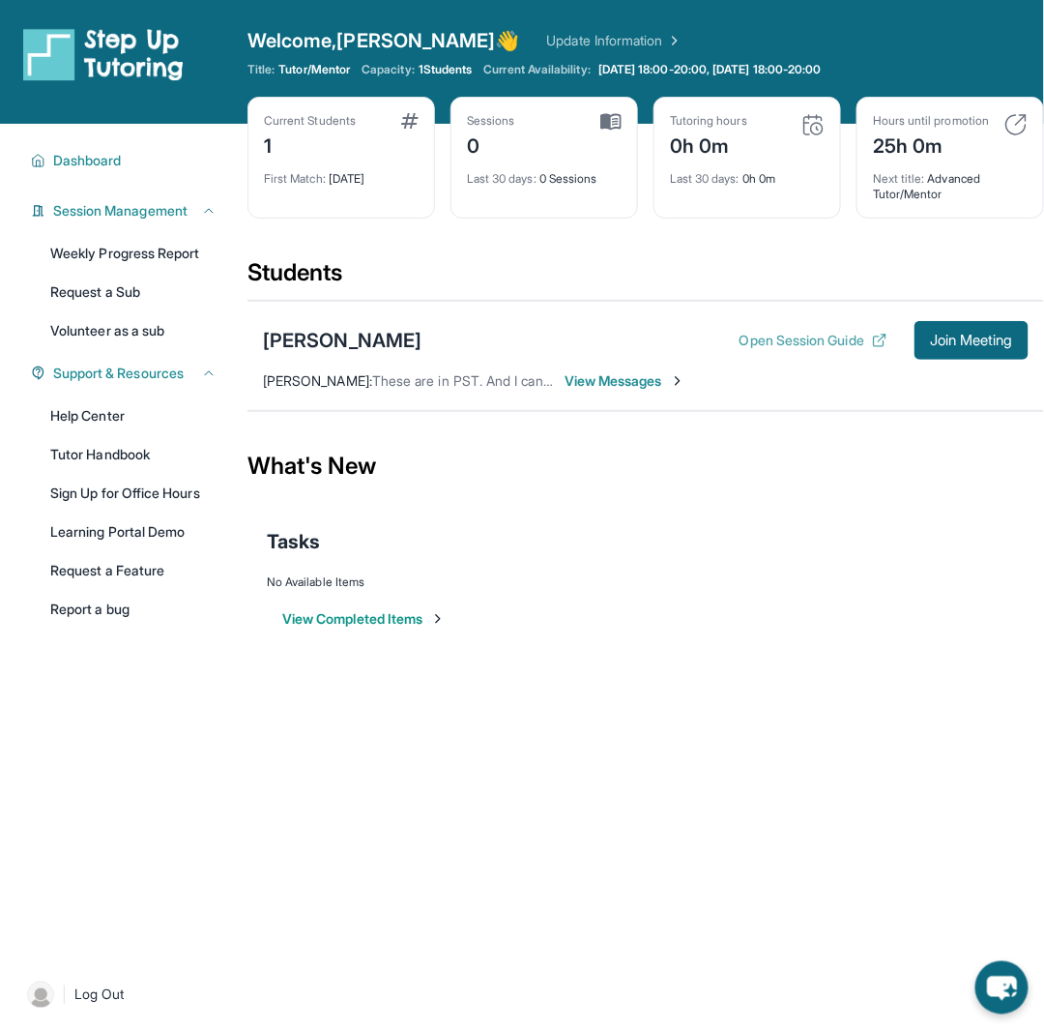
click at [857, 337] on button "Open Session Guide" at bounding box center [814, 340] width 148 height 19
